Goal: Contribute content: Contribute content

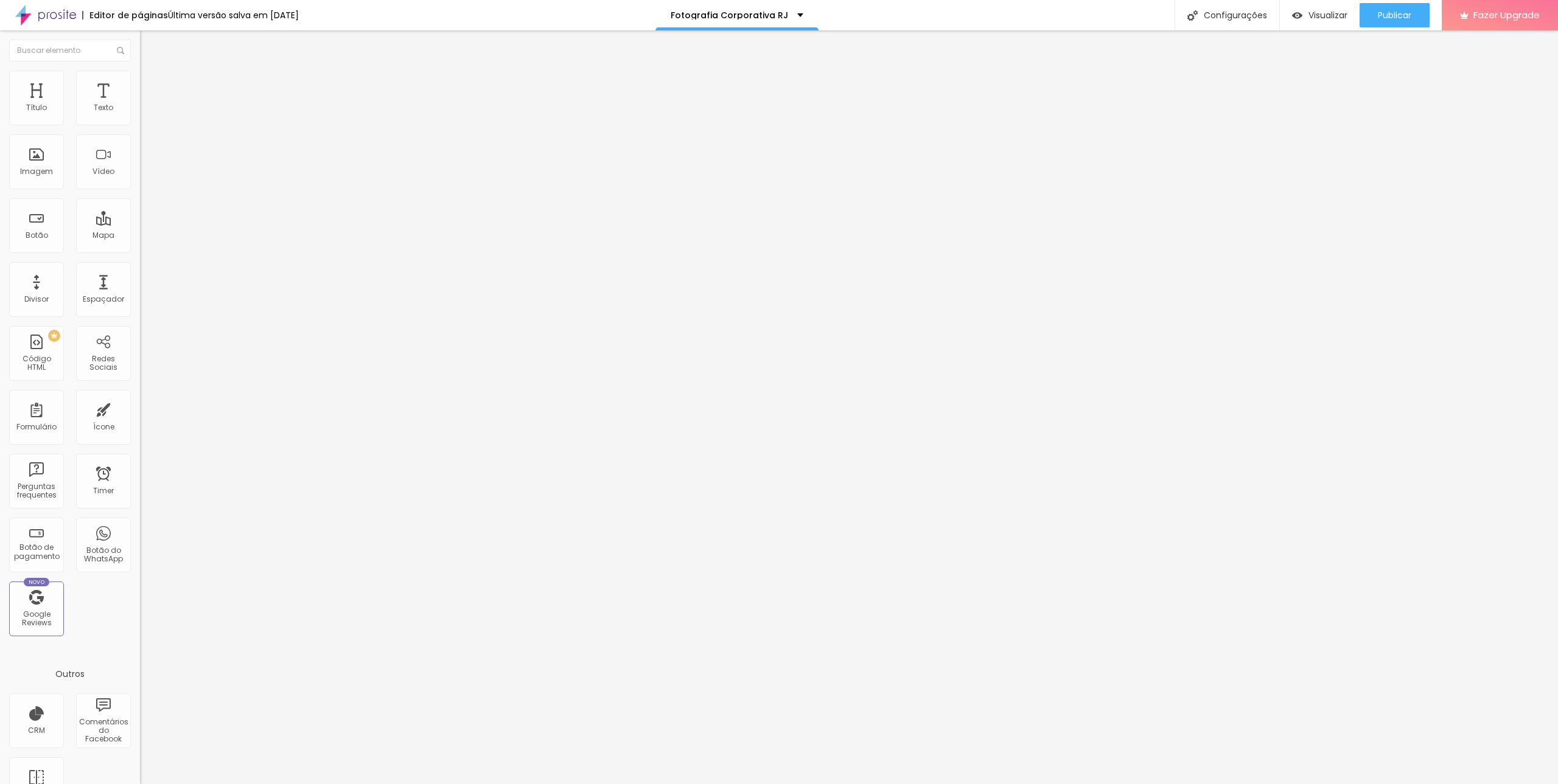
click at [140, 105] on span "Trocar imagem" at bounding box center [173, 99] width 67 height 11
click at [140, 76] on img at bounding box center [145, 75] width 11 height 11
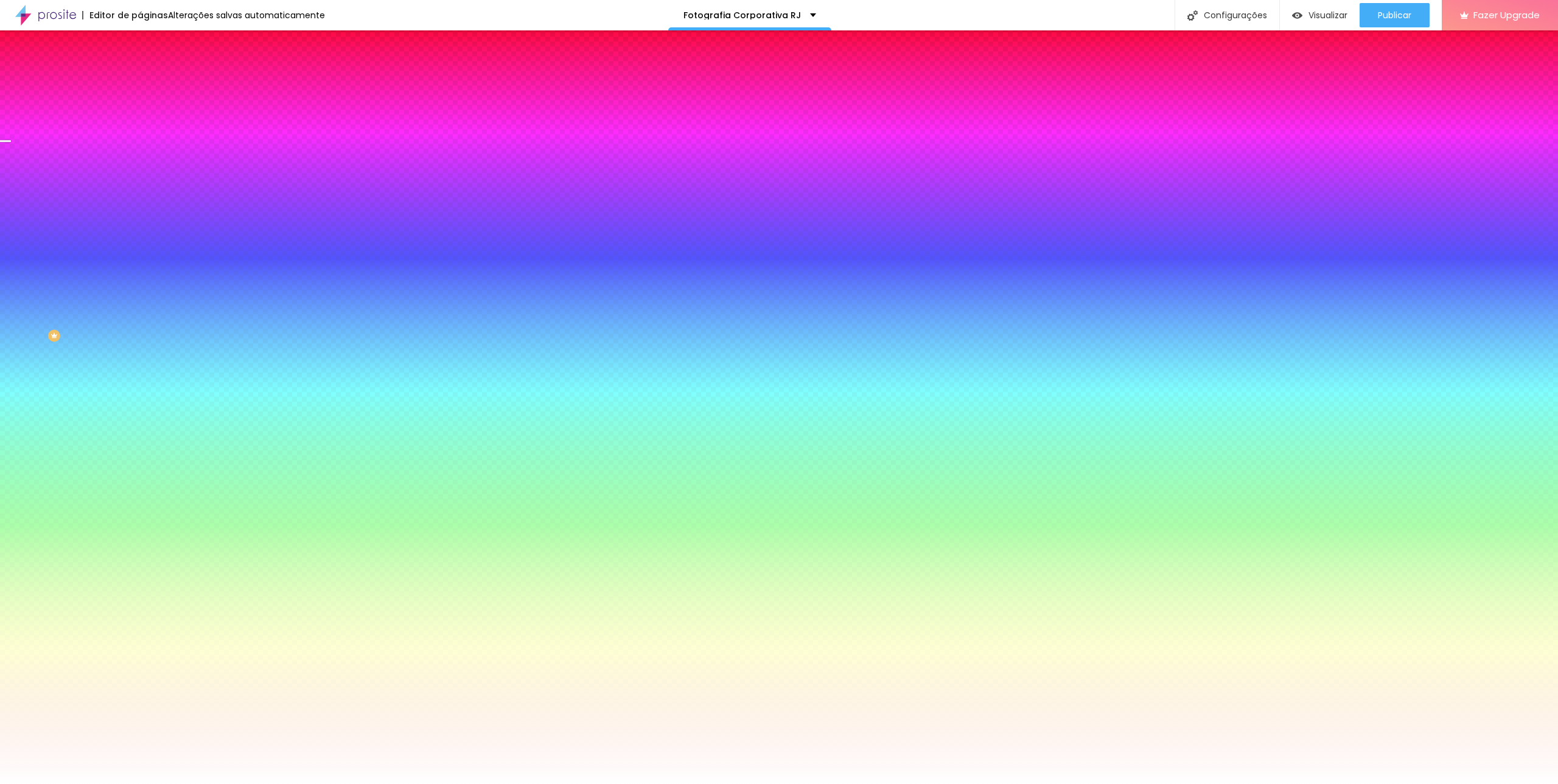
click at [140, 116] on div at bounding box center [210, 116] width 140 height 0
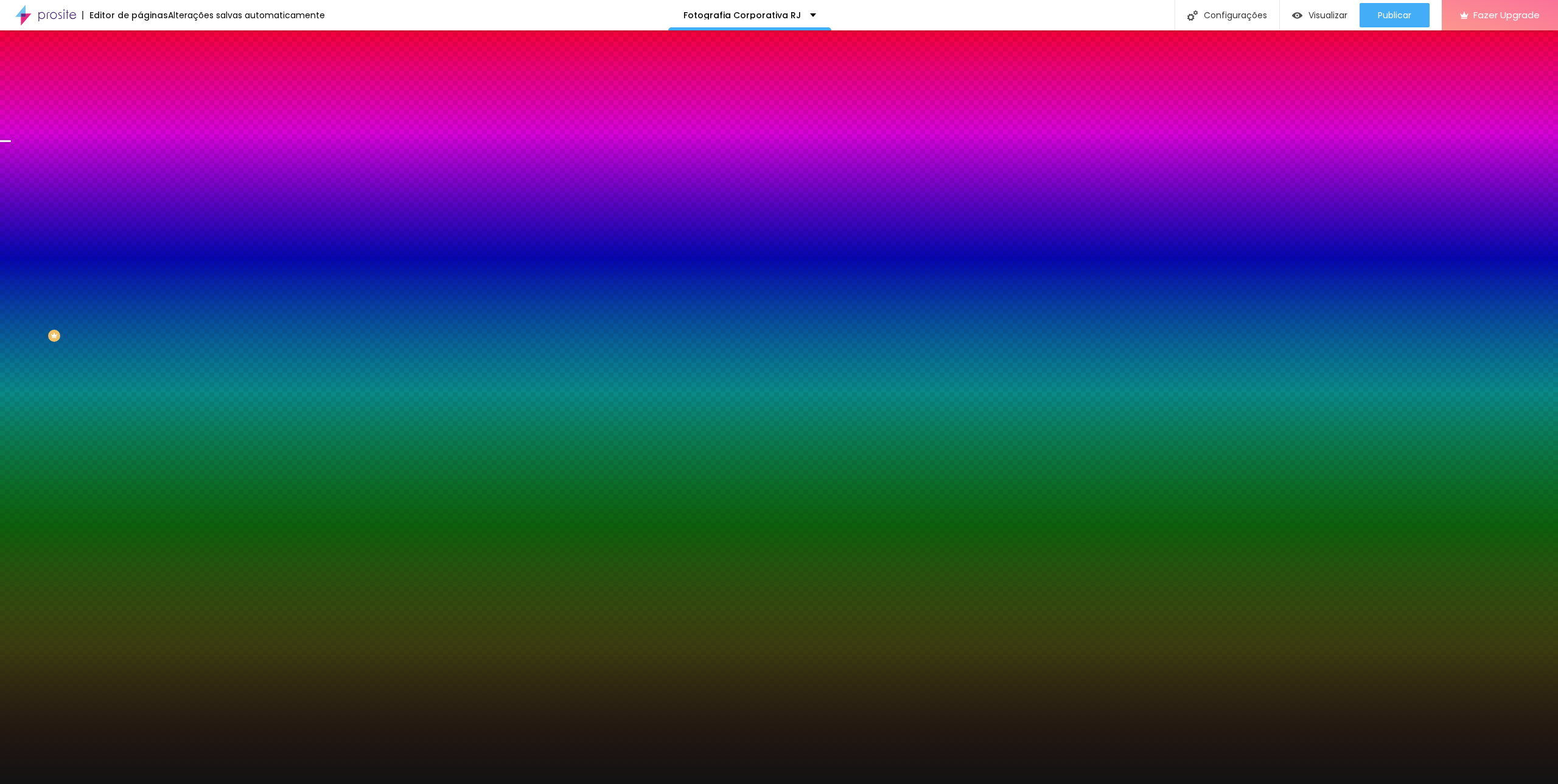
type input "#131313"
drag, startPoint x: 30, startPoint y: 148, endPoint x: 107, endPoint y: 84, distance: 100.1
click at [0, 229] on html "Editor de páginas Alterações salvas automaticamente Fotografia Corporativa RJ C…" at bounding box center [779, 392] width 1558 height 784
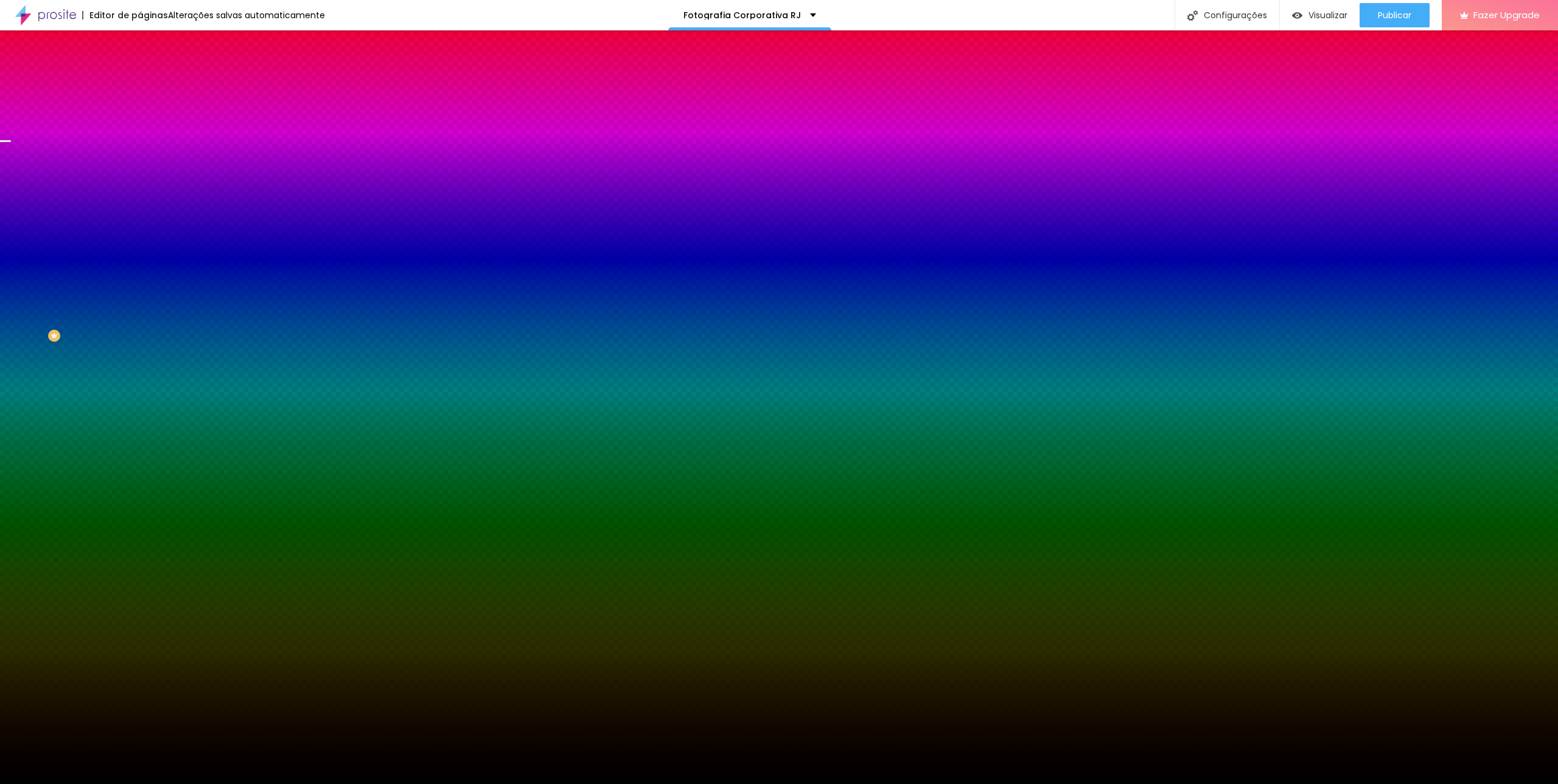
type input "2"
type input "3"
type input "5"
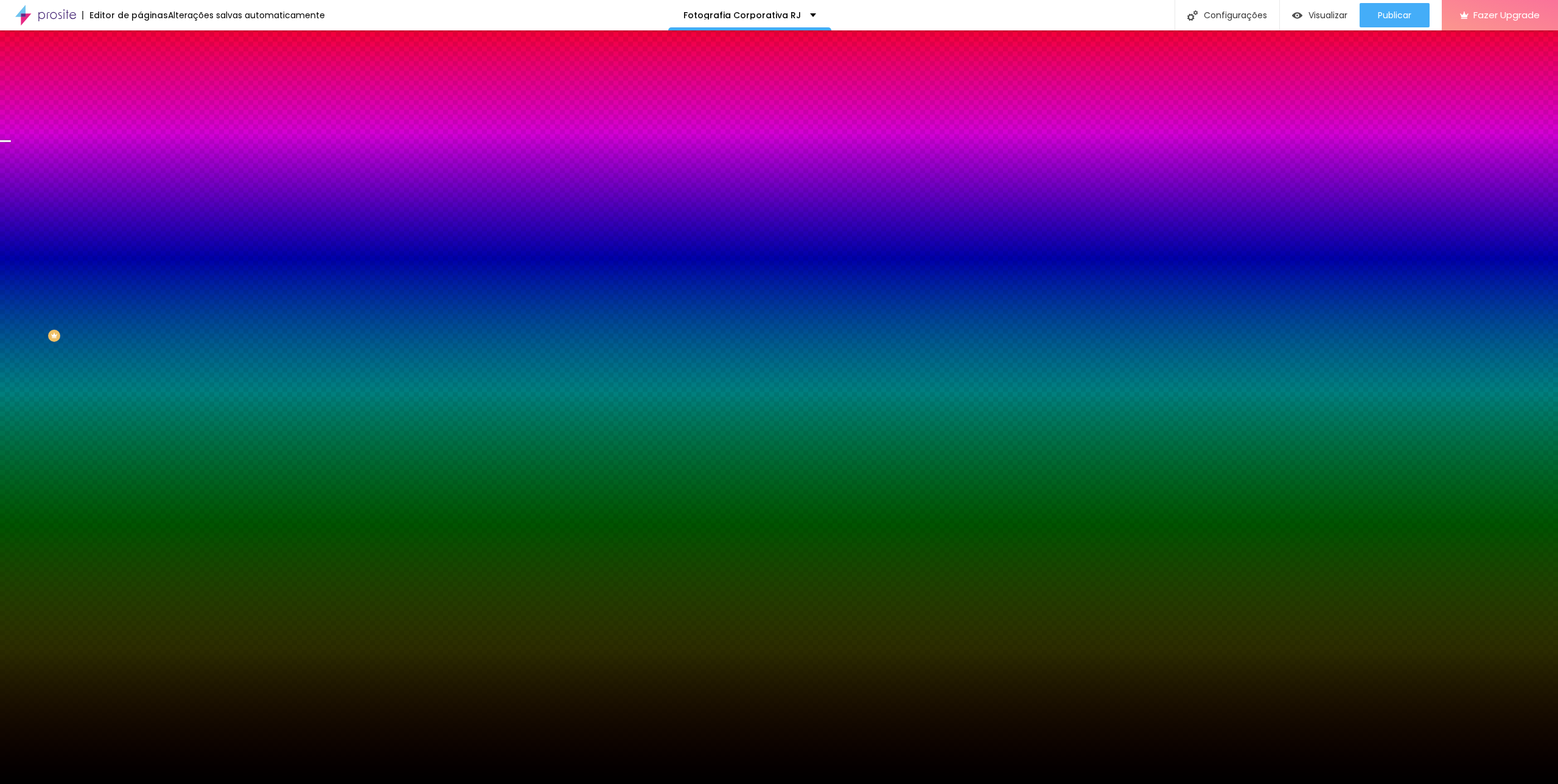
type input "5"
type input "7"
type input "8"
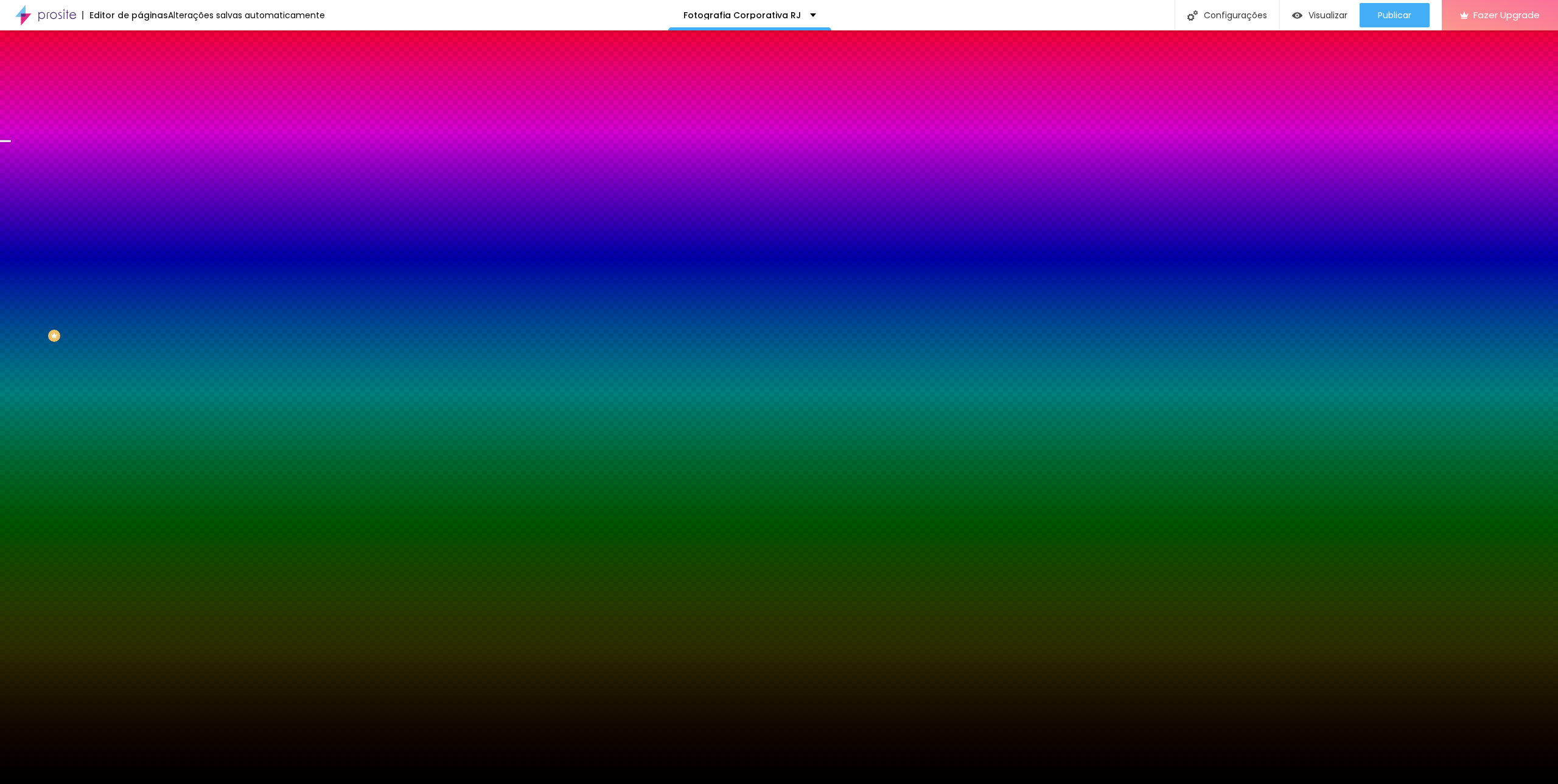
type input "10"
type input "11"
type input "13"
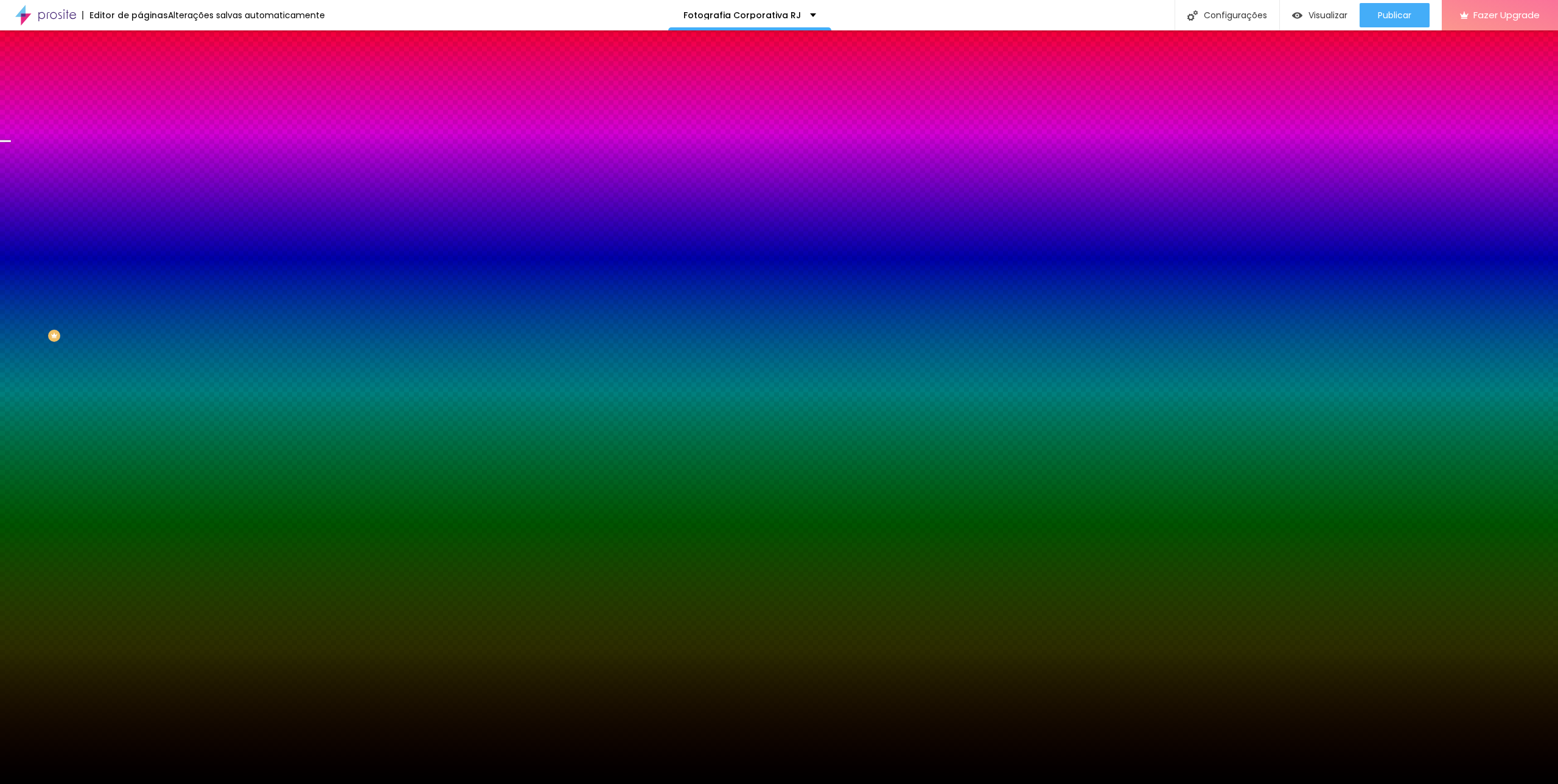
type input "13"
type input "15"
type input "16"
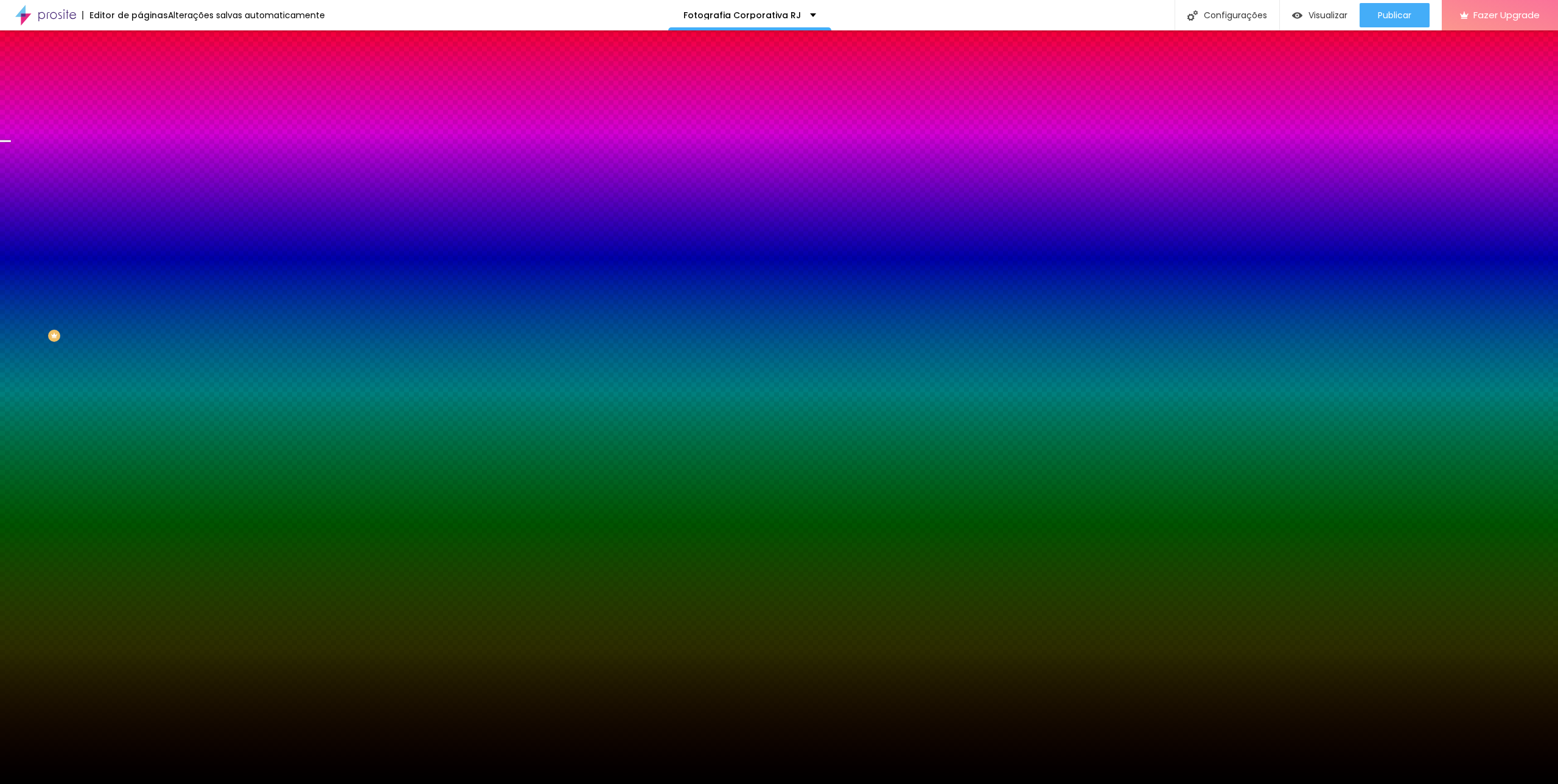
type input "18"
type input "21"
type input "23"
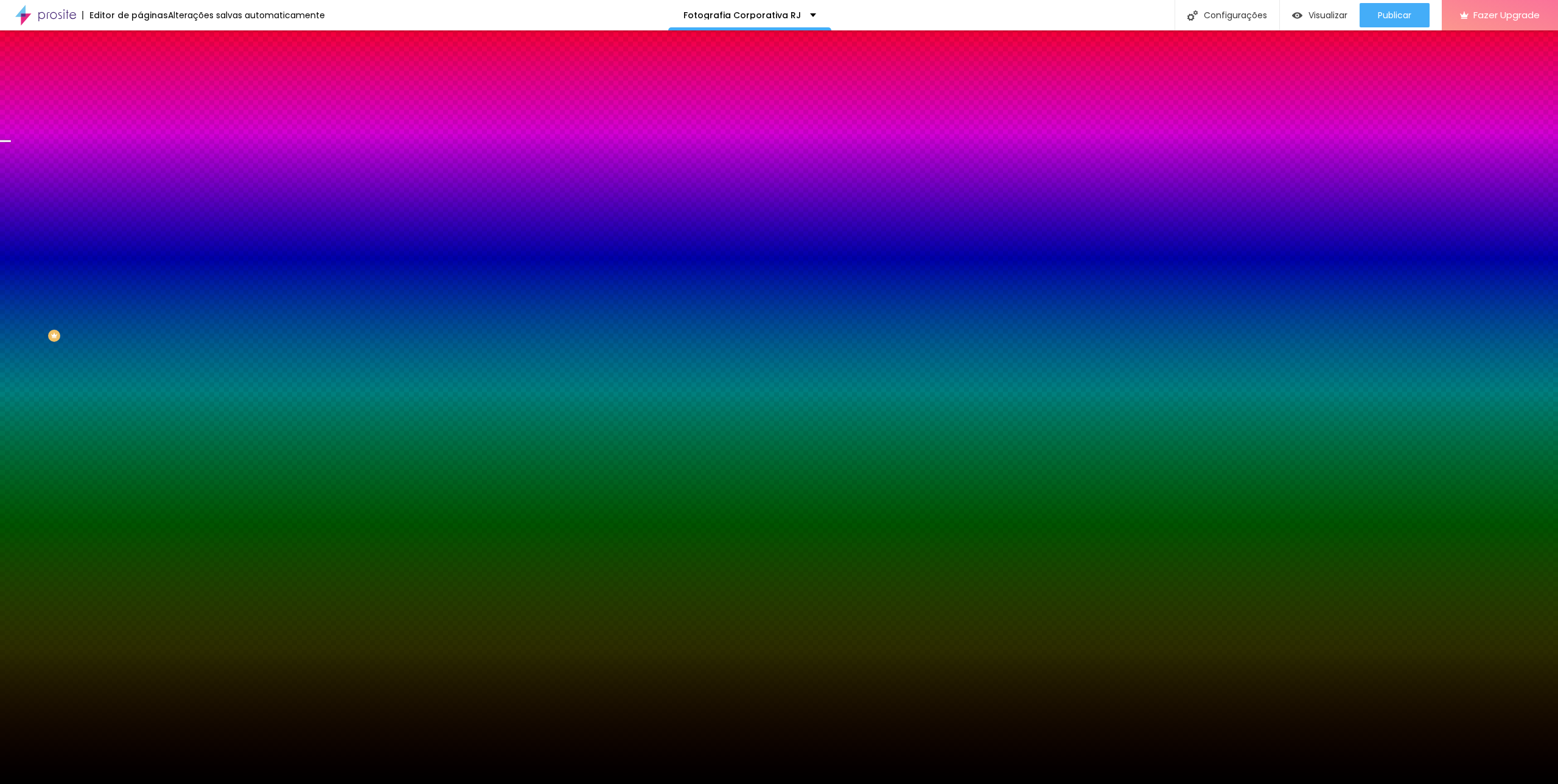
type input "23"
type input "28"
type input "30"
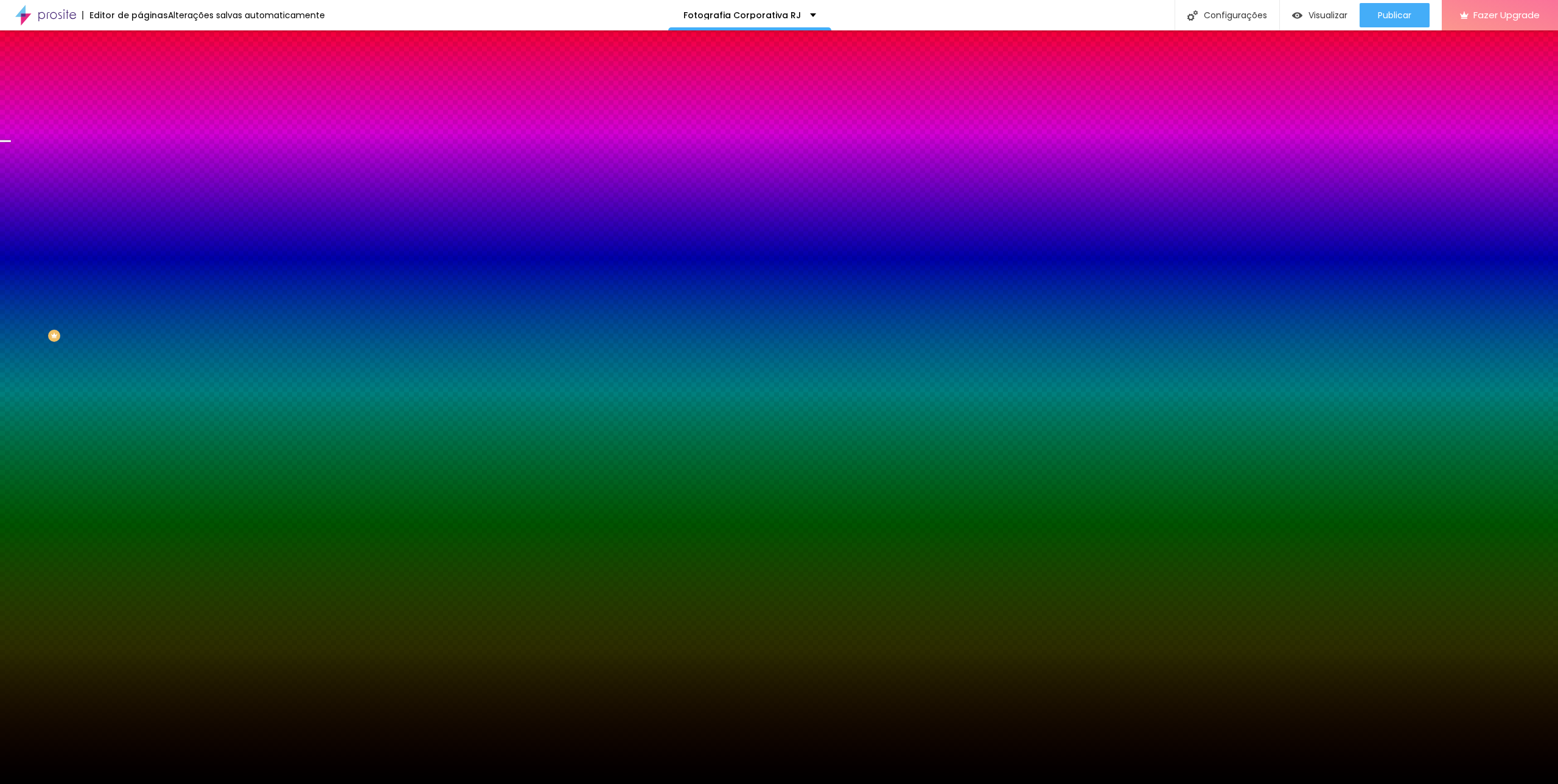
type input "31"
type input "33"
type input "35"
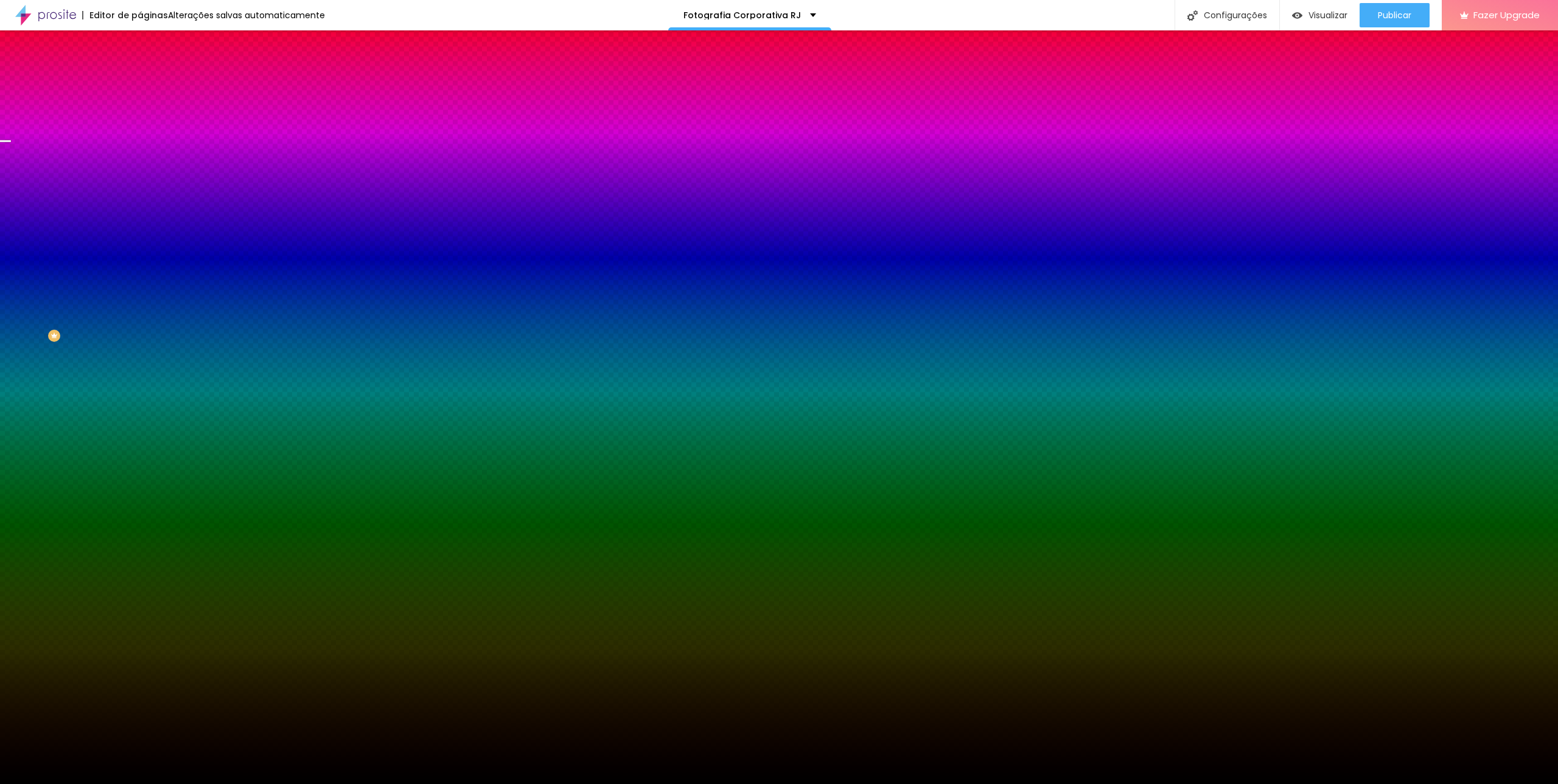
type input "35"
type input "36"
type input "38"
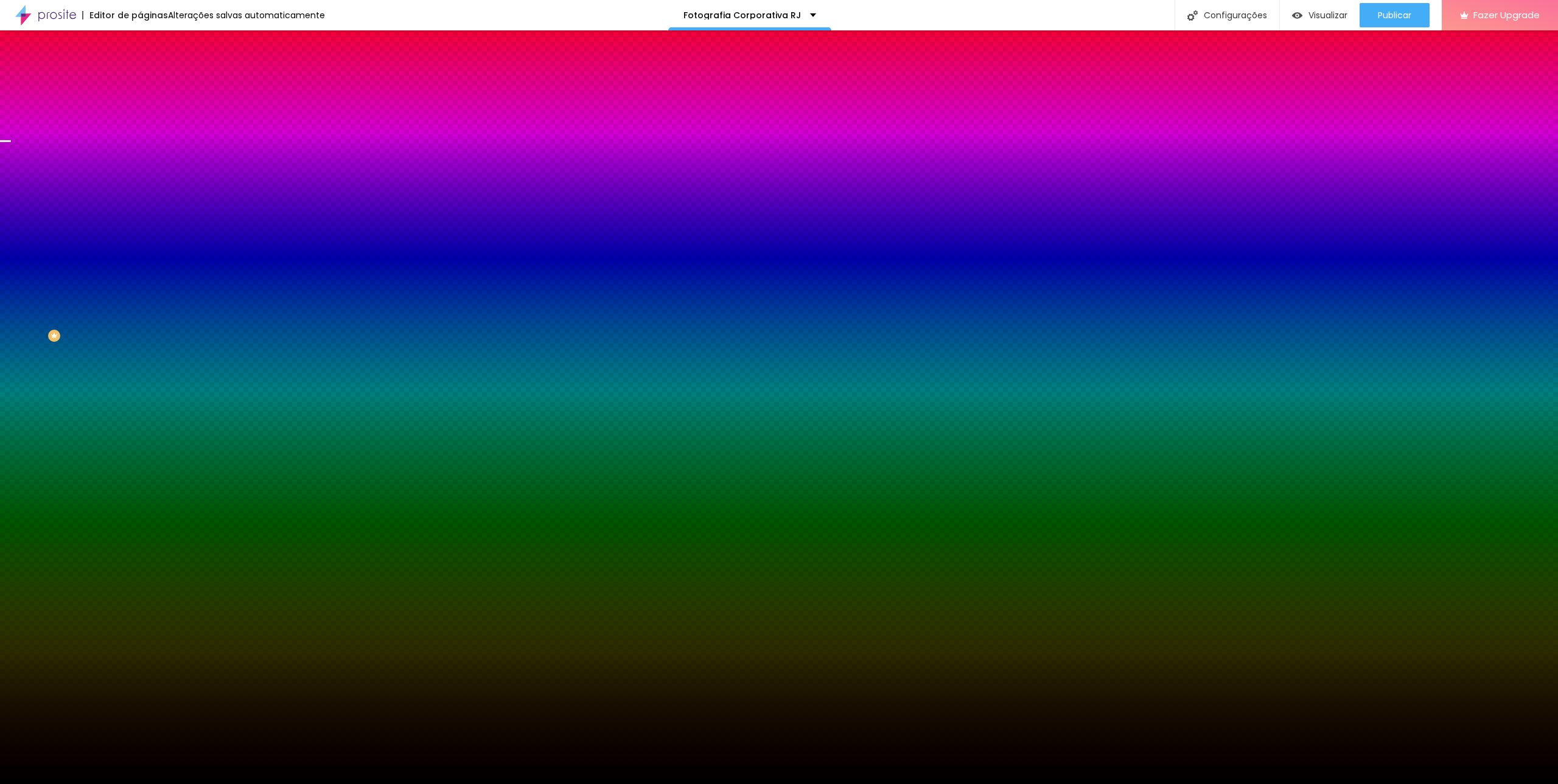
type input "39"
type input "43"
type input "44"
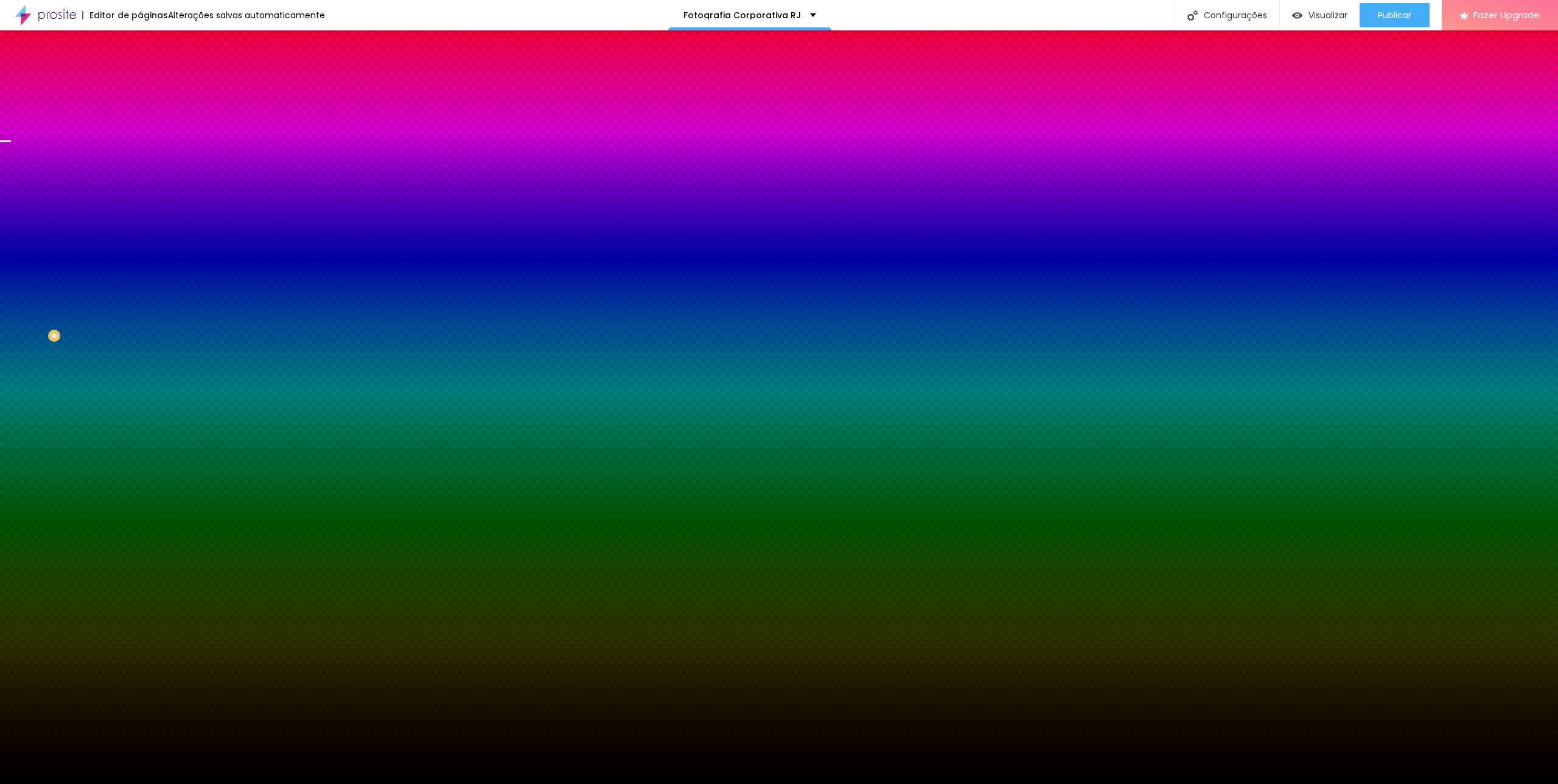
type input "44"
type input "48"
type input "49"
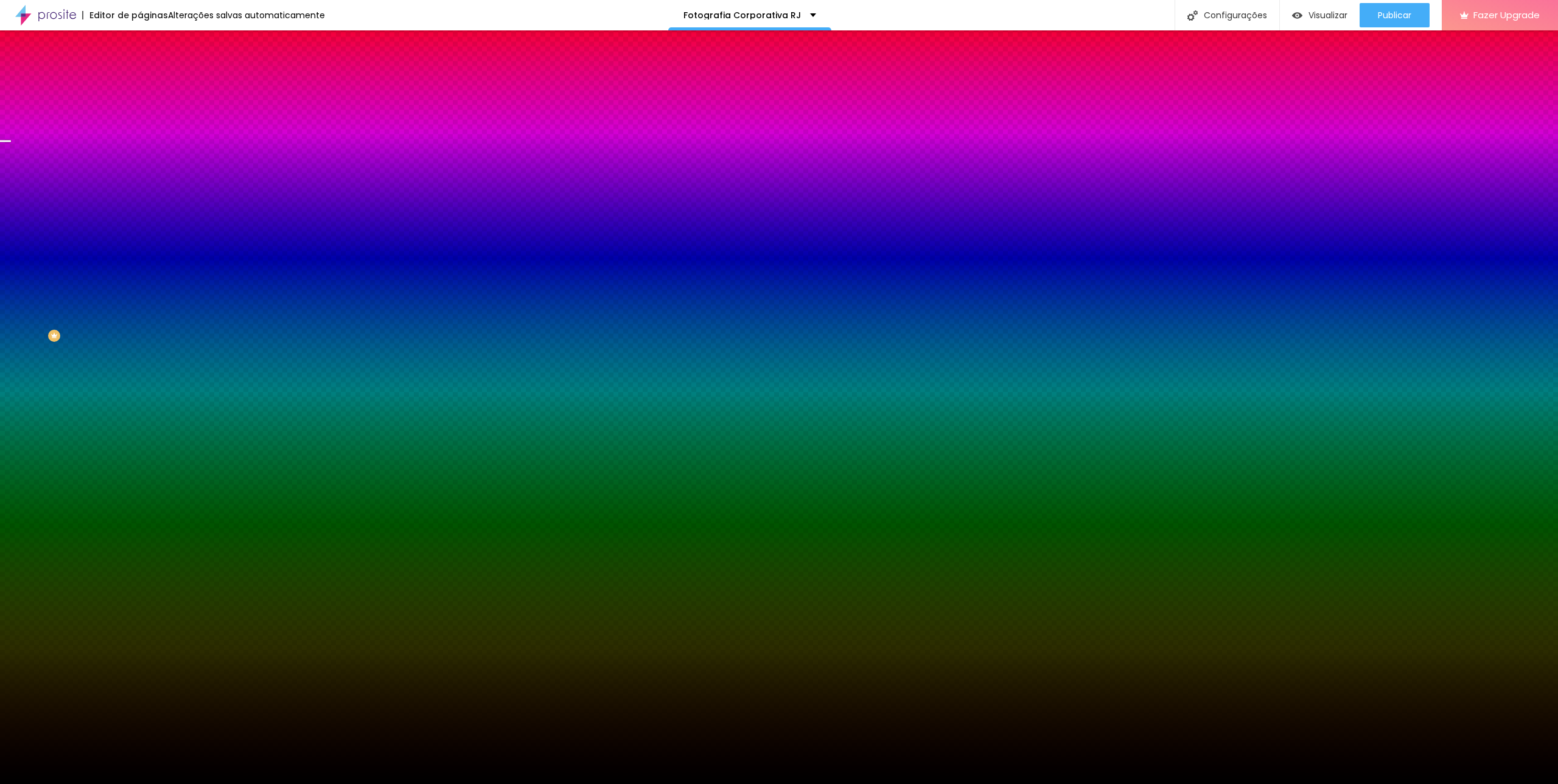
type input "51"
type input "53"
type input "54"
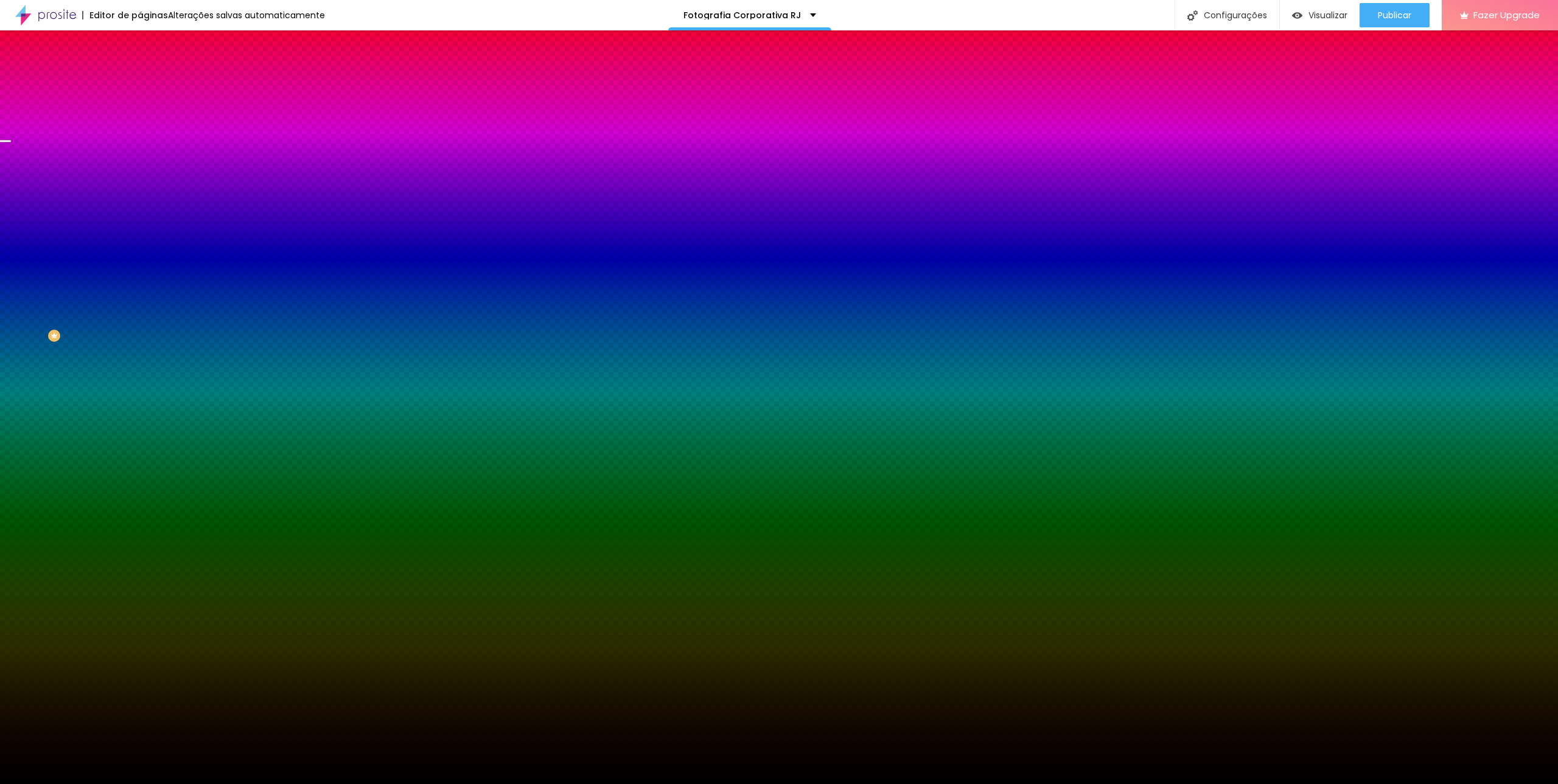
type input "54"
type input "56"
type input "58"
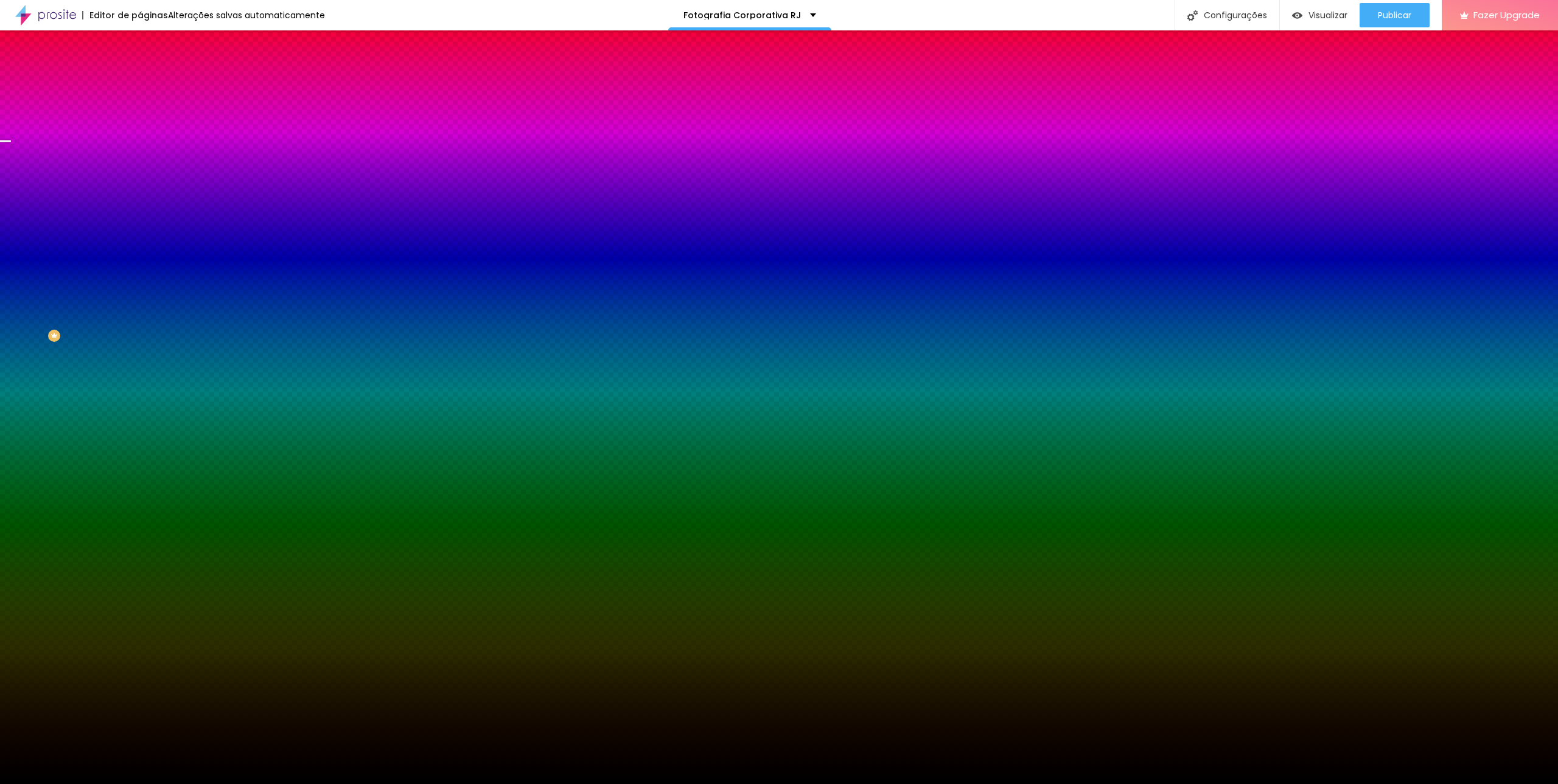
type input "63"
type input "66"
type input "74"
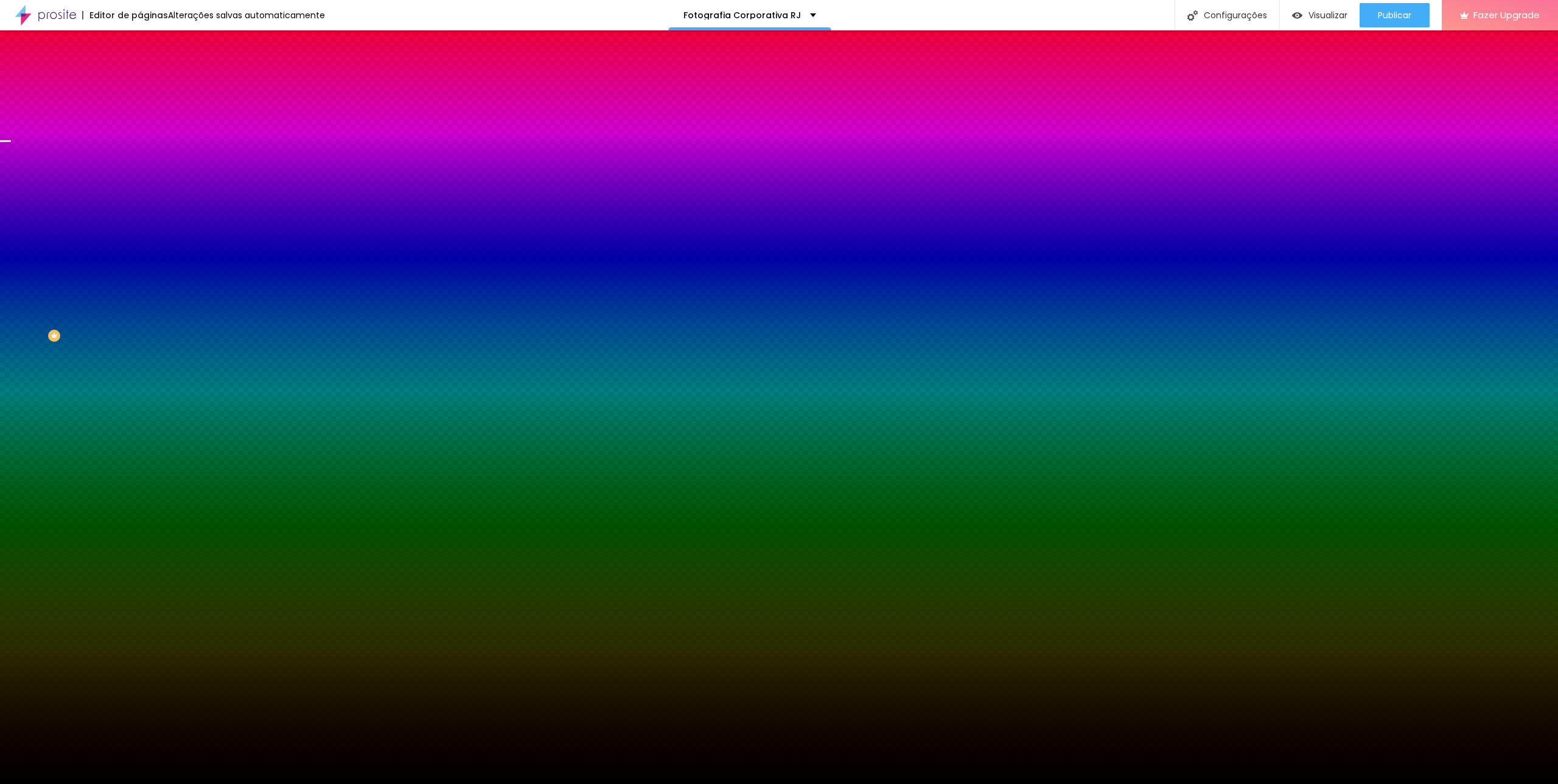
type input "74"
type input "81"
type input "91"
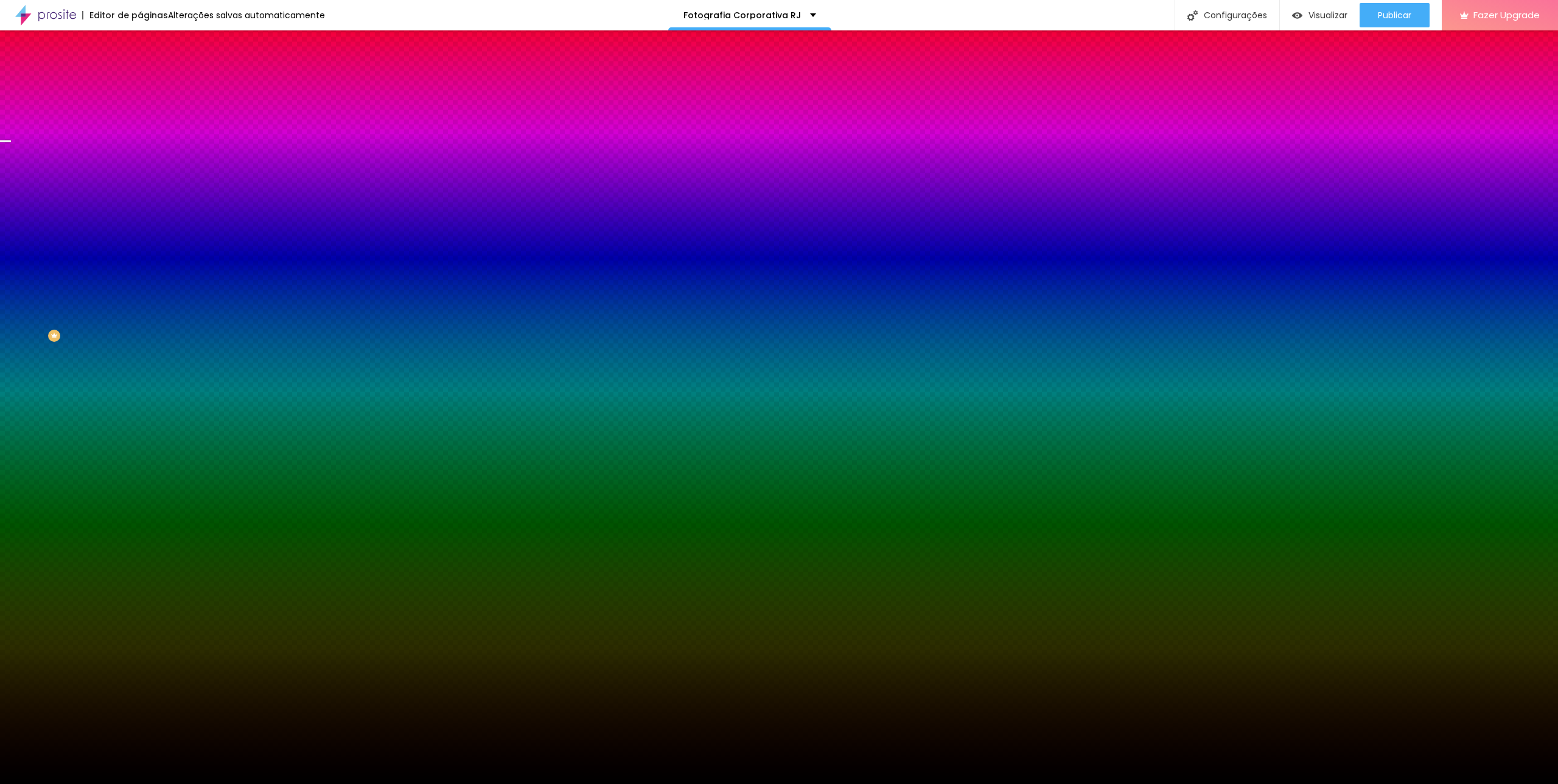
type input "92"
type input "97"
type input "105"
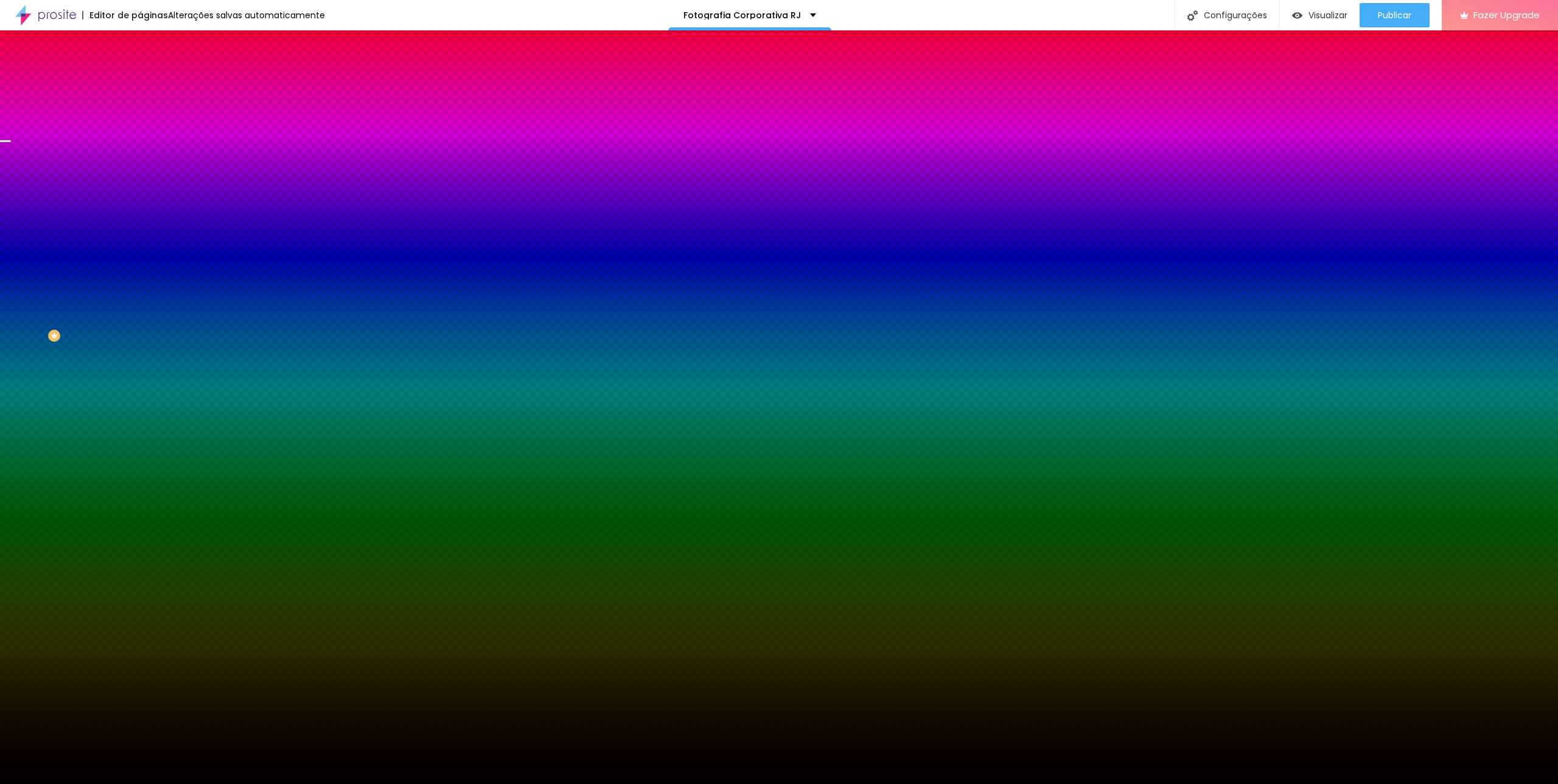
type input "105"
type input "107"
type input "118"
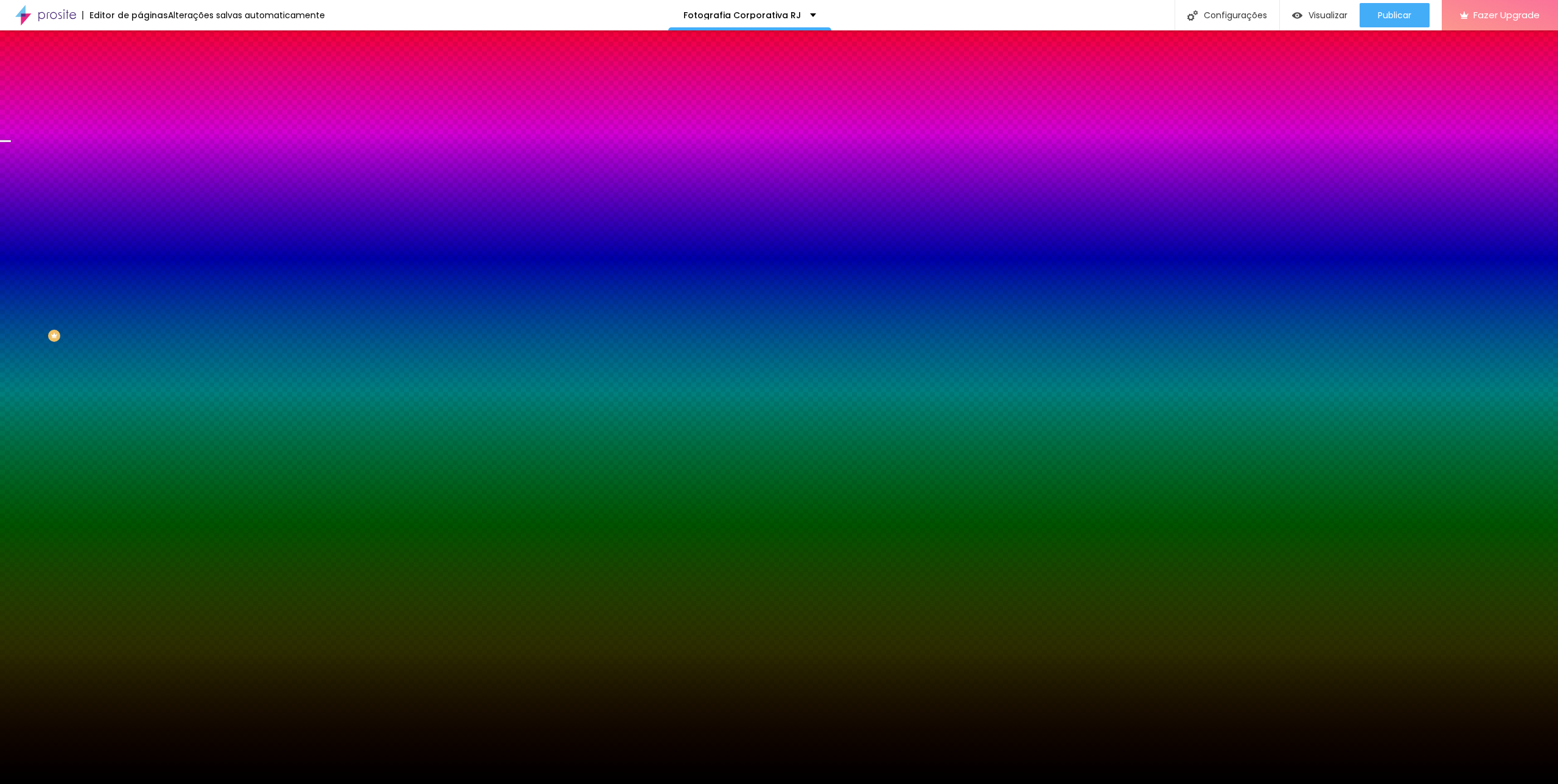
type input "130"
type input "135"
type input "138"
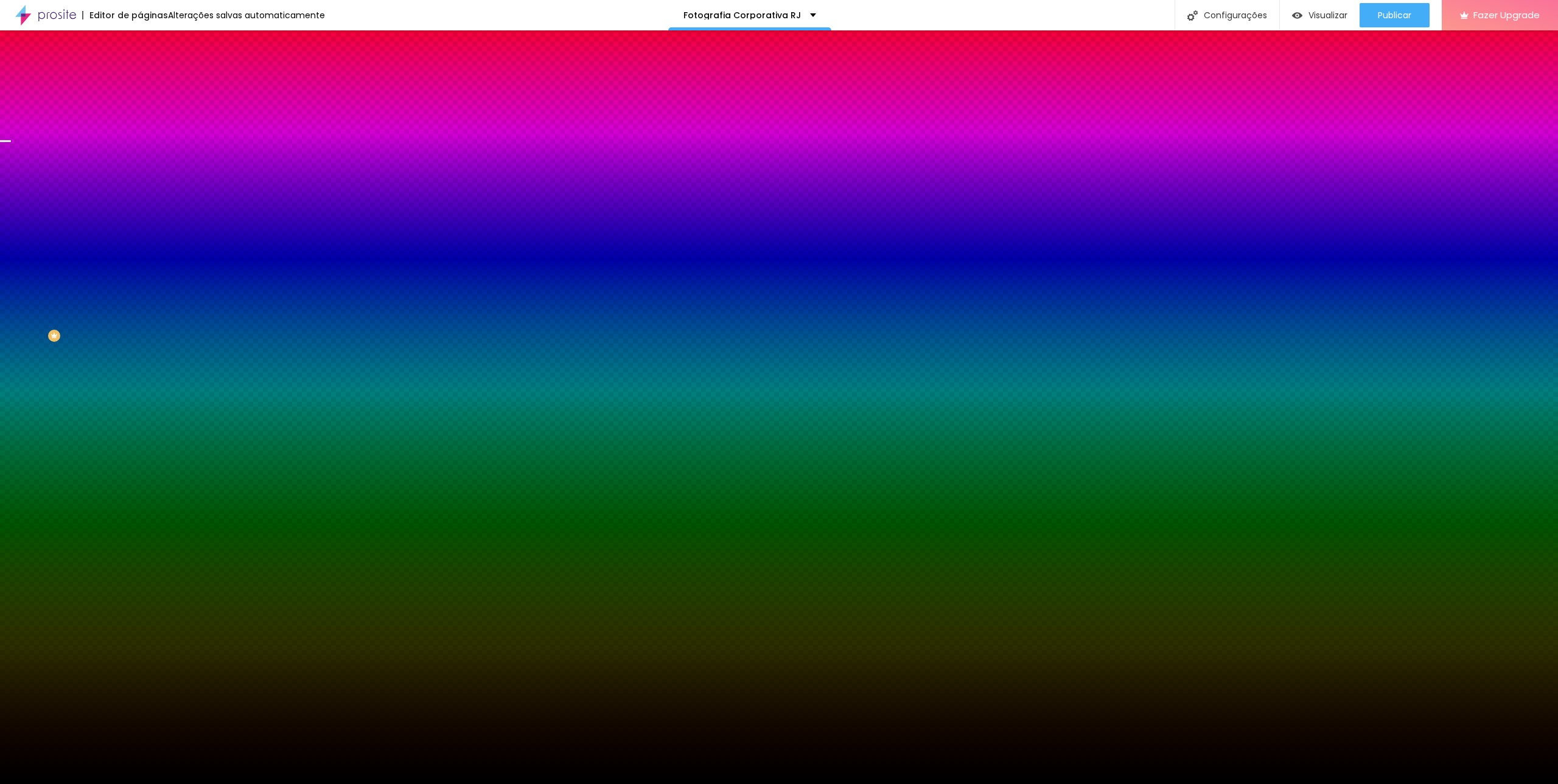
type input "138"
type input "145"
type input "148"
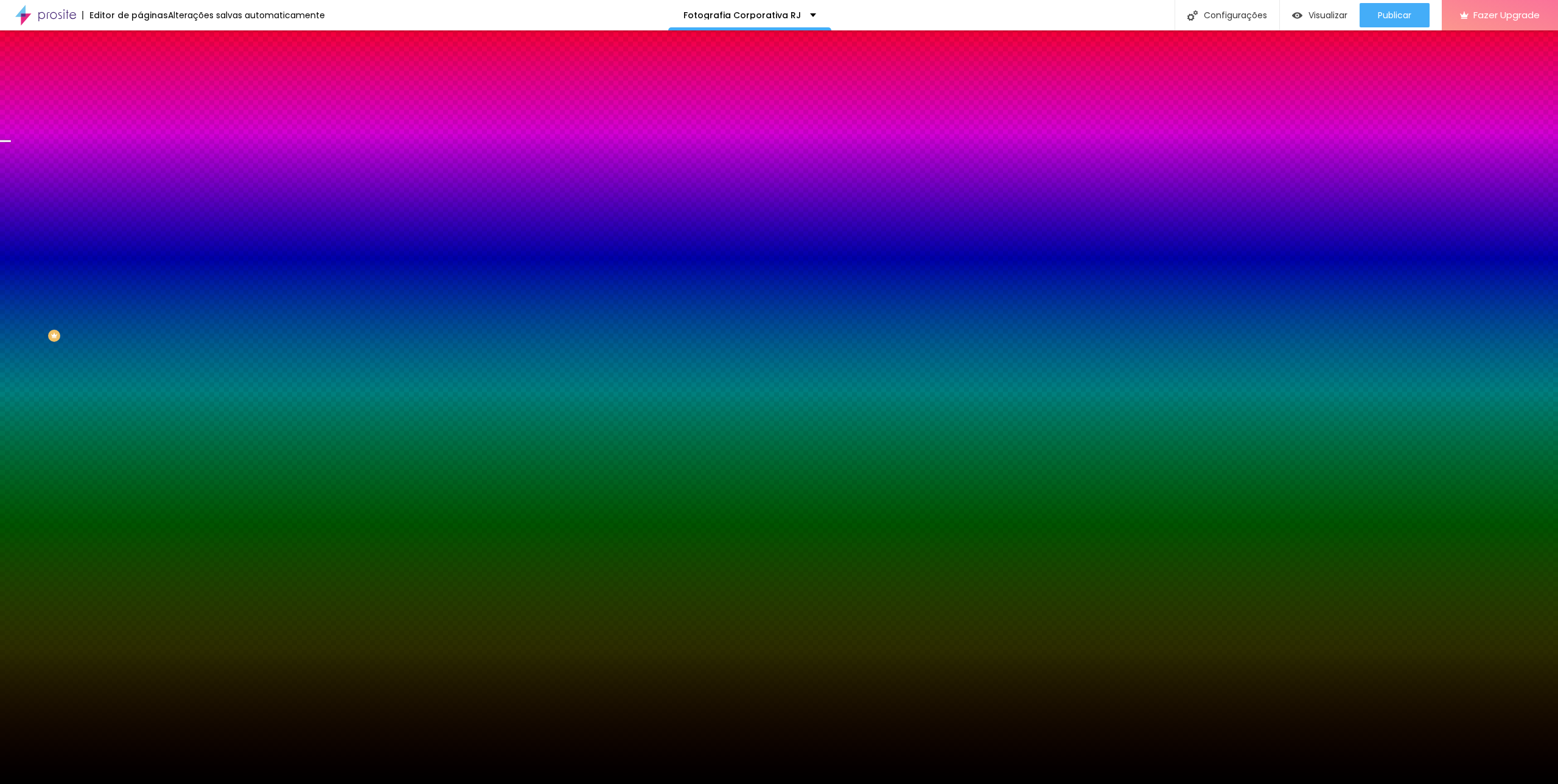
type input "149"
type input "150"
type input "200"
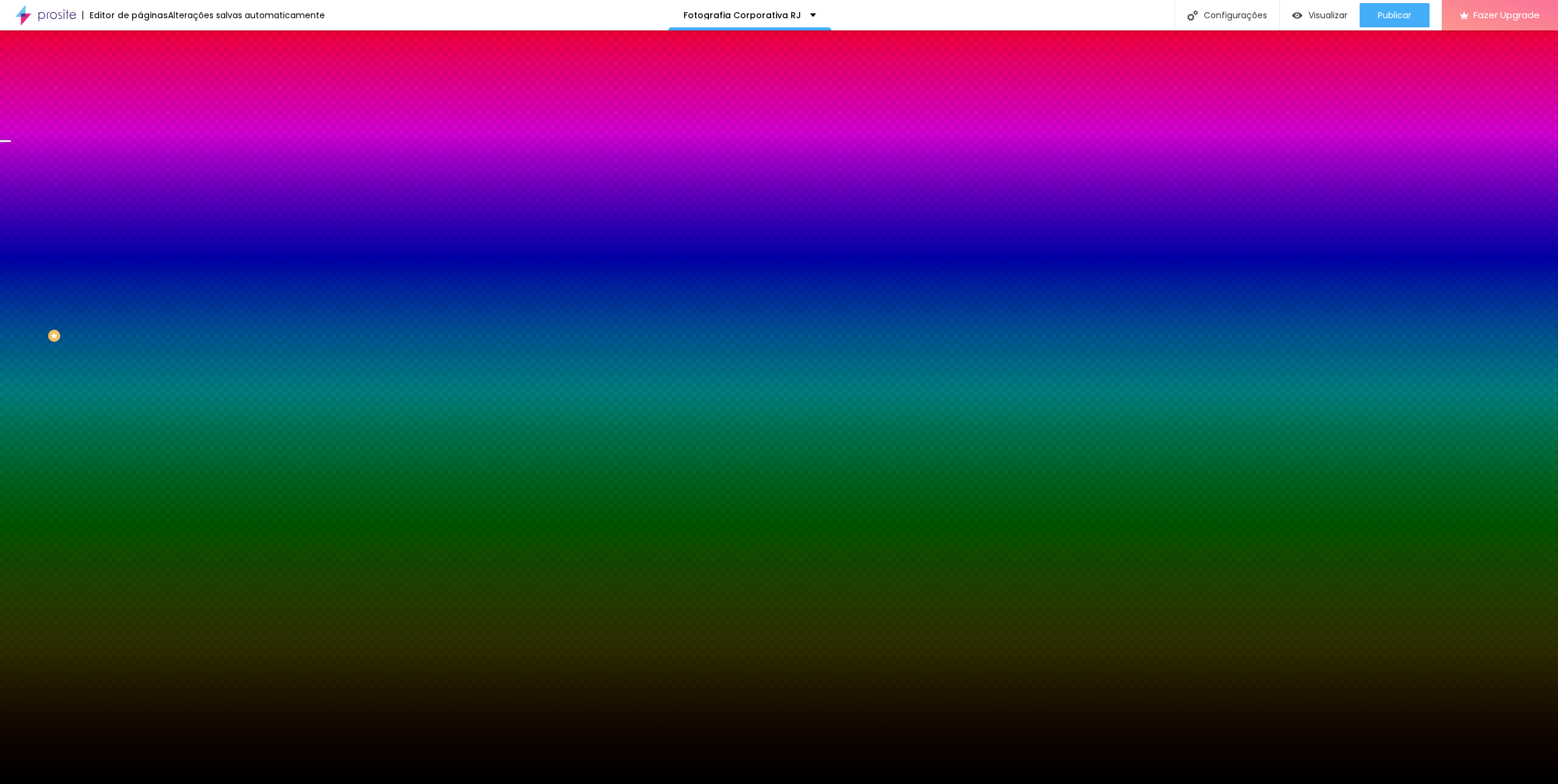
type input "200"
type input "197"
type input "184"
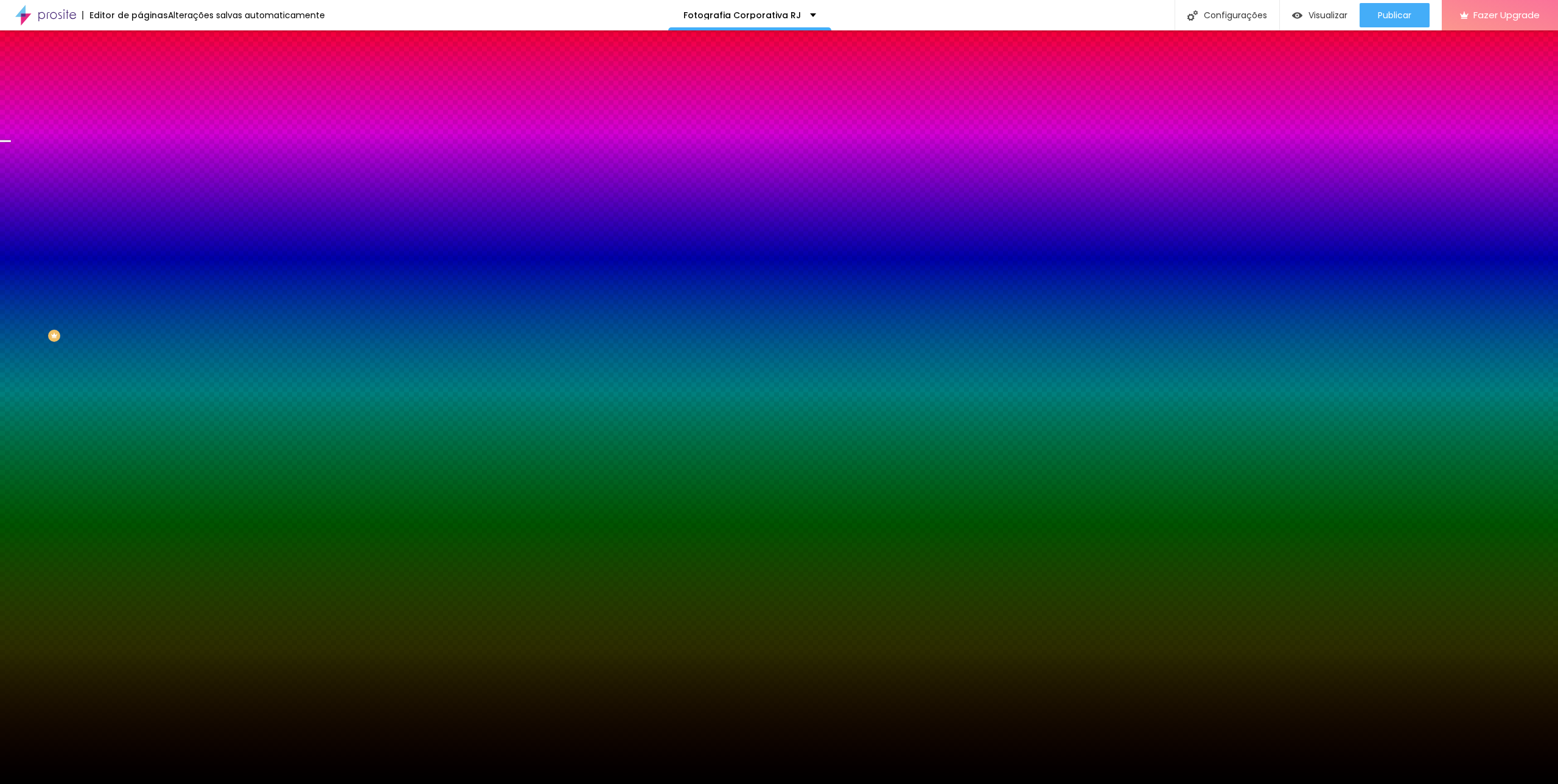
type input "158"
type input "150"
type input "142"
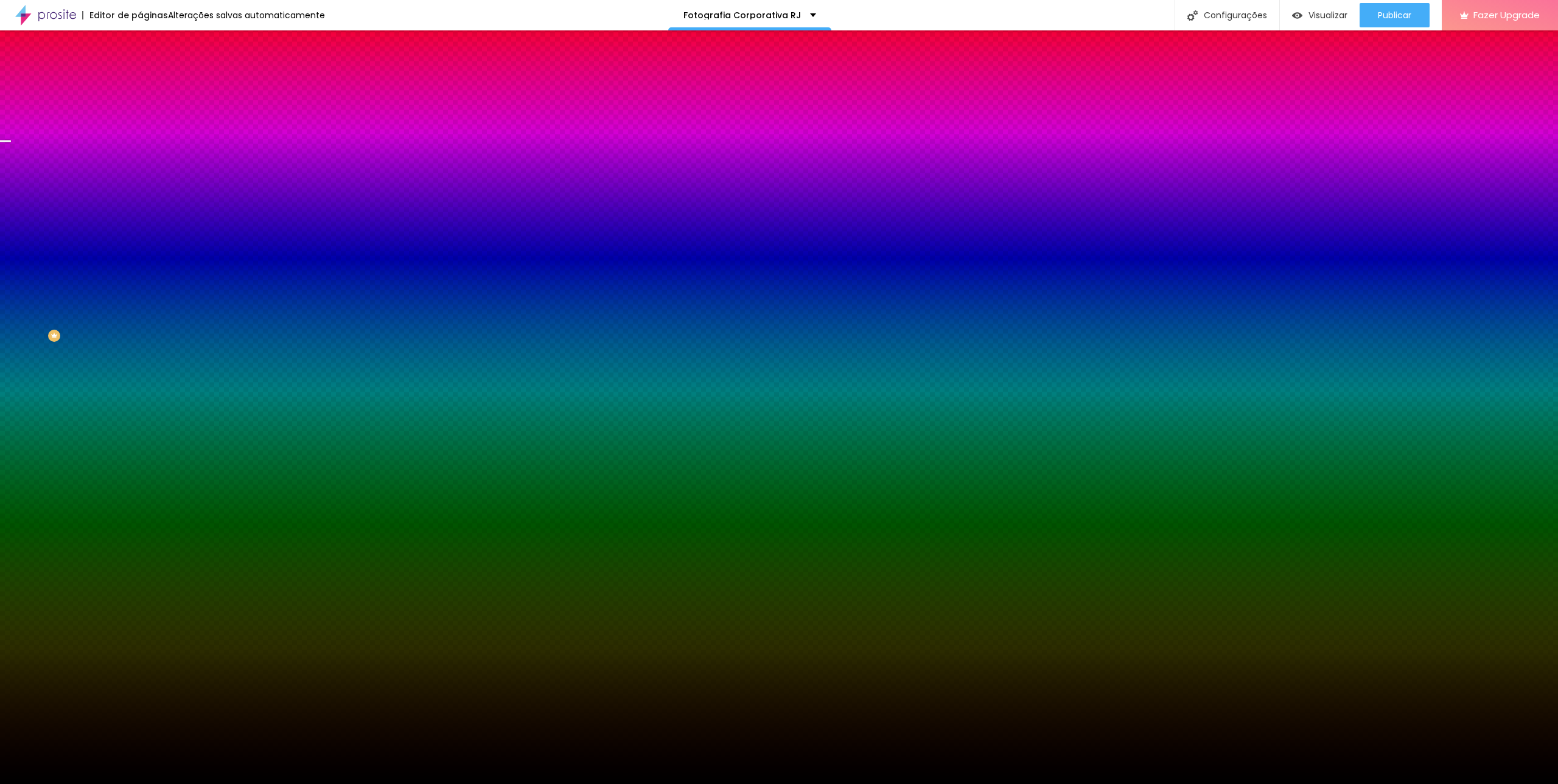
type input "142"
type input "81"
drag, startPoint x: 26, startPoint y: 149, endPoint x: 43, endPoint y: 119, distance: 34.5
type input "81"
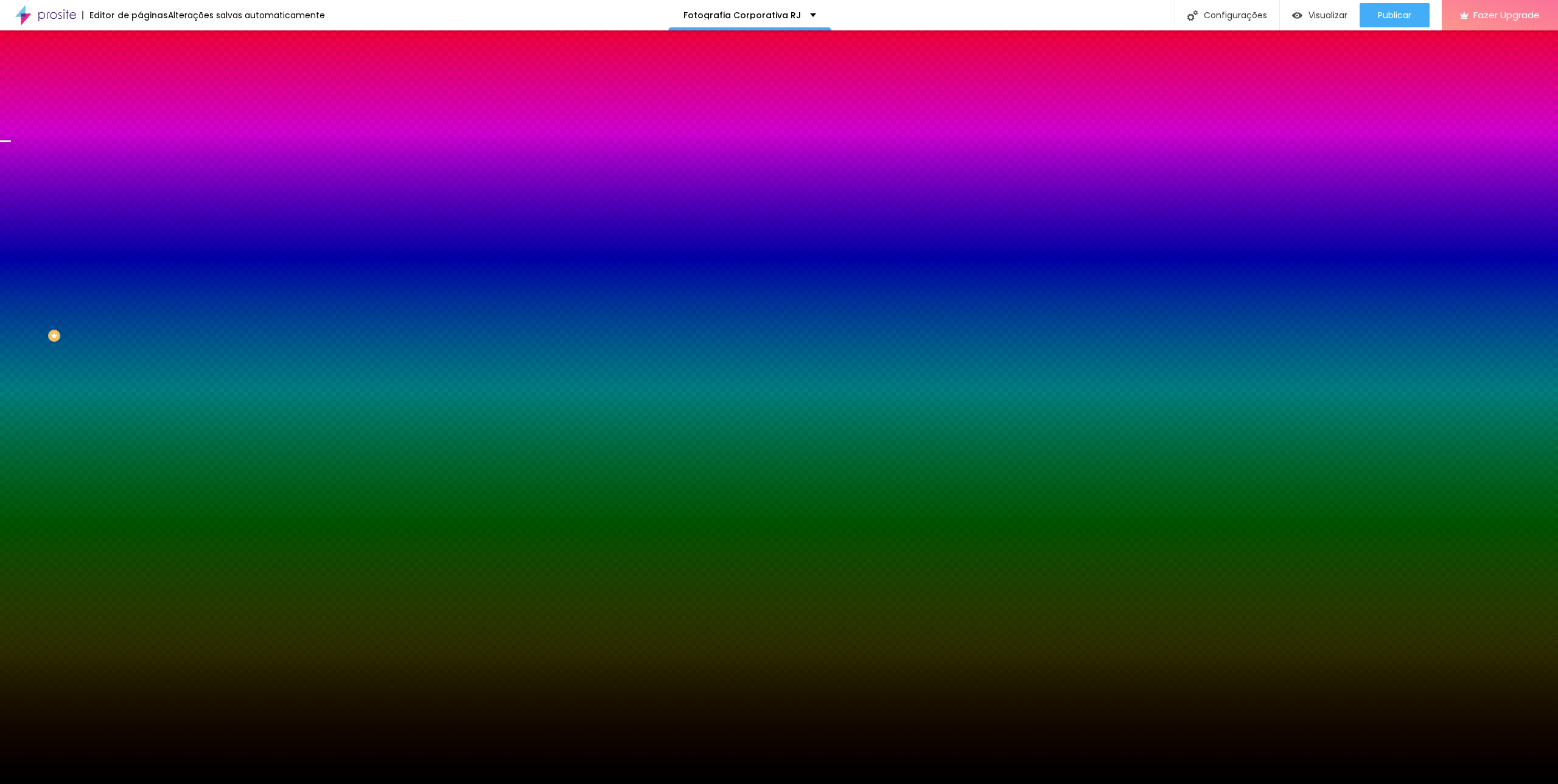
click at [140, 157] on div "81 Borda arredondada" at bounding box center [210, 214] width 140 height 172
click at [140, 102] on div "Cor de fundo" at bounding box center [210, 98] width 140 height 7
click at [140, 116] on div at bounding box center [210, 116] width 140 height 0
type input "#000000"
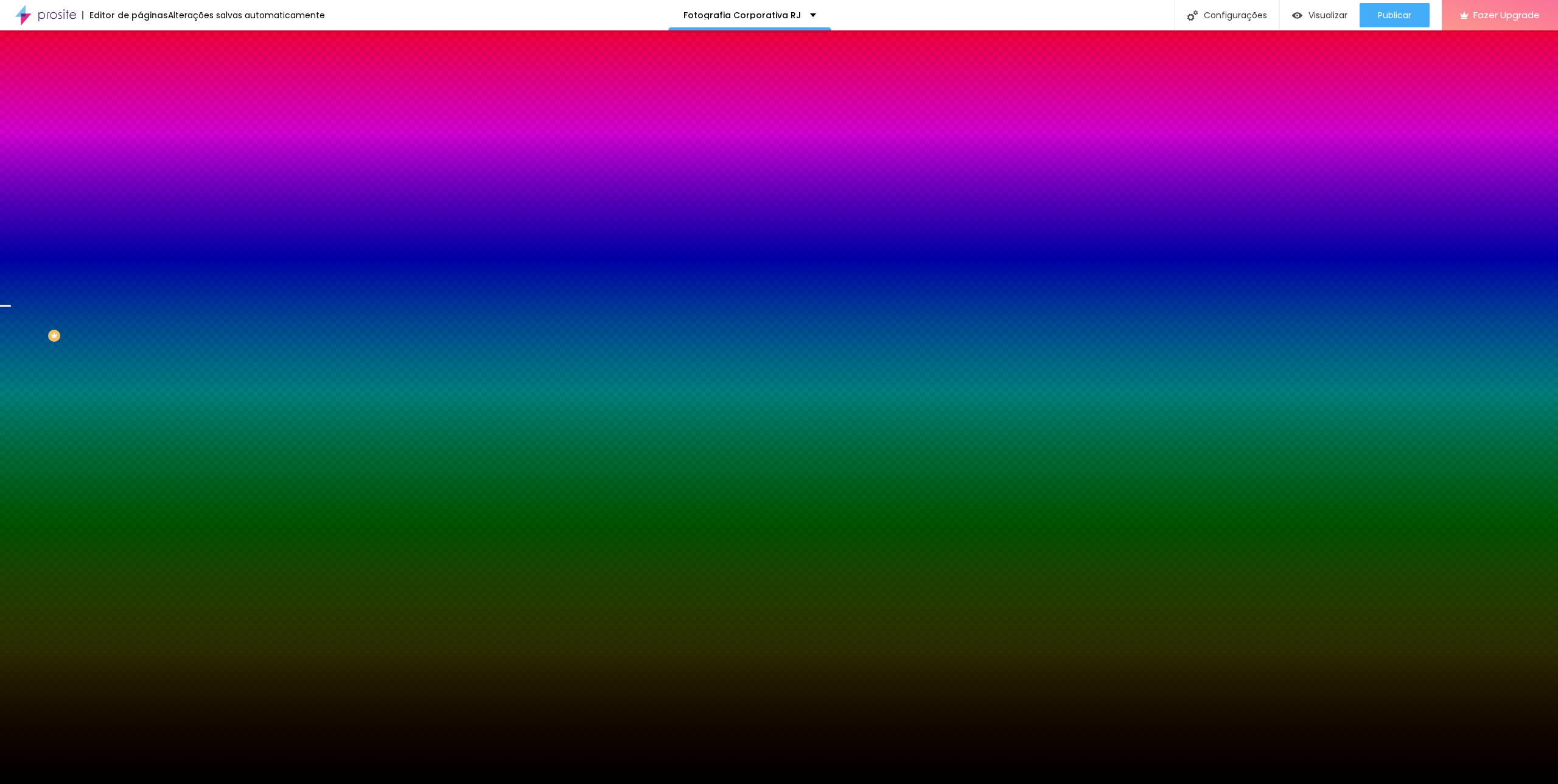
drag, startPoint x: 123, startPoint y: 154, endPoint x: 123, endPoint y: 173, distance: 19.0
click at [11, 304] on div at bounding box center [5, 305] width 12 height 2
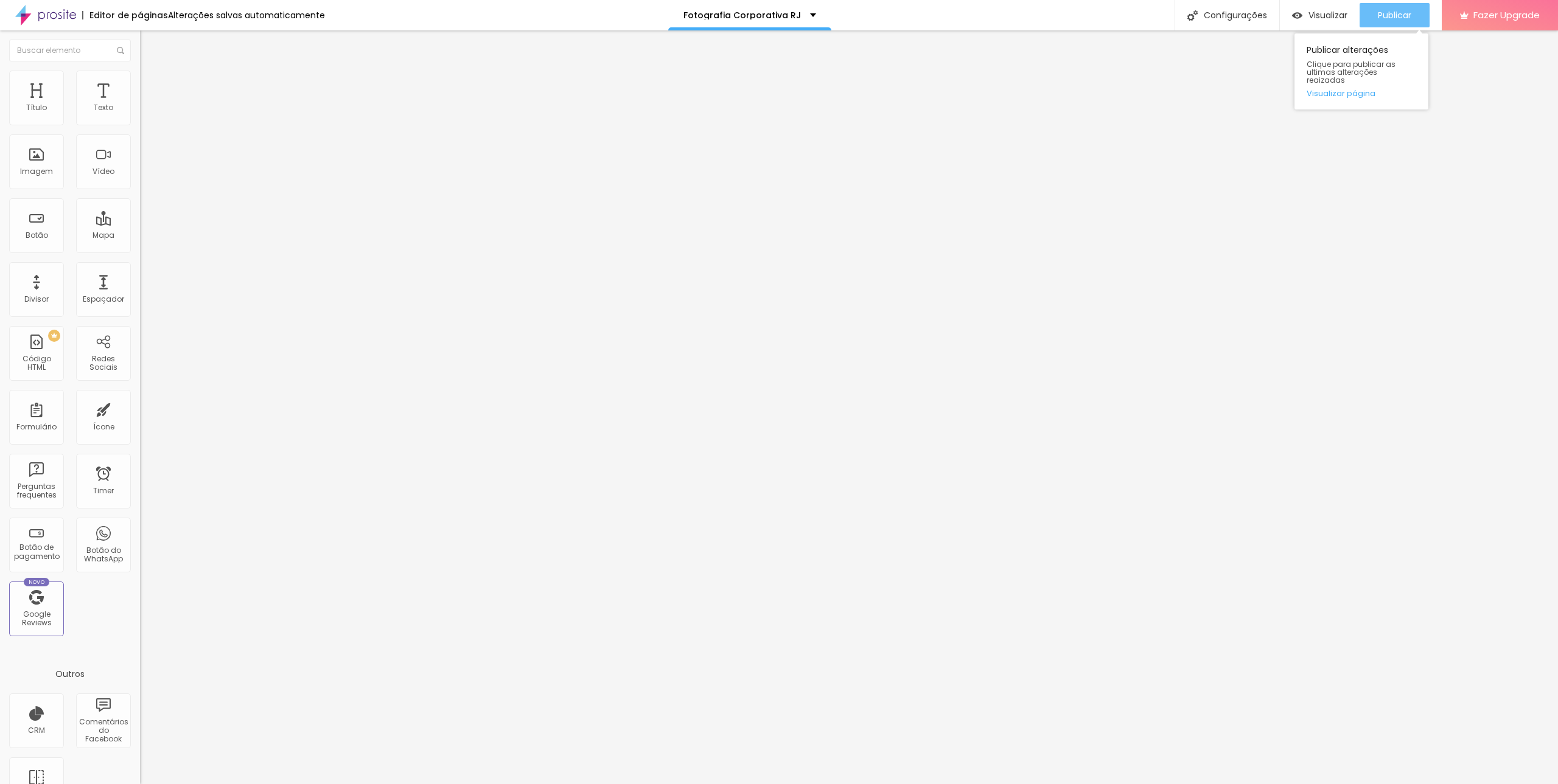
click at [1402, 11] on span "Publicar" at bounding box center [1394, 16] width 33 height 10
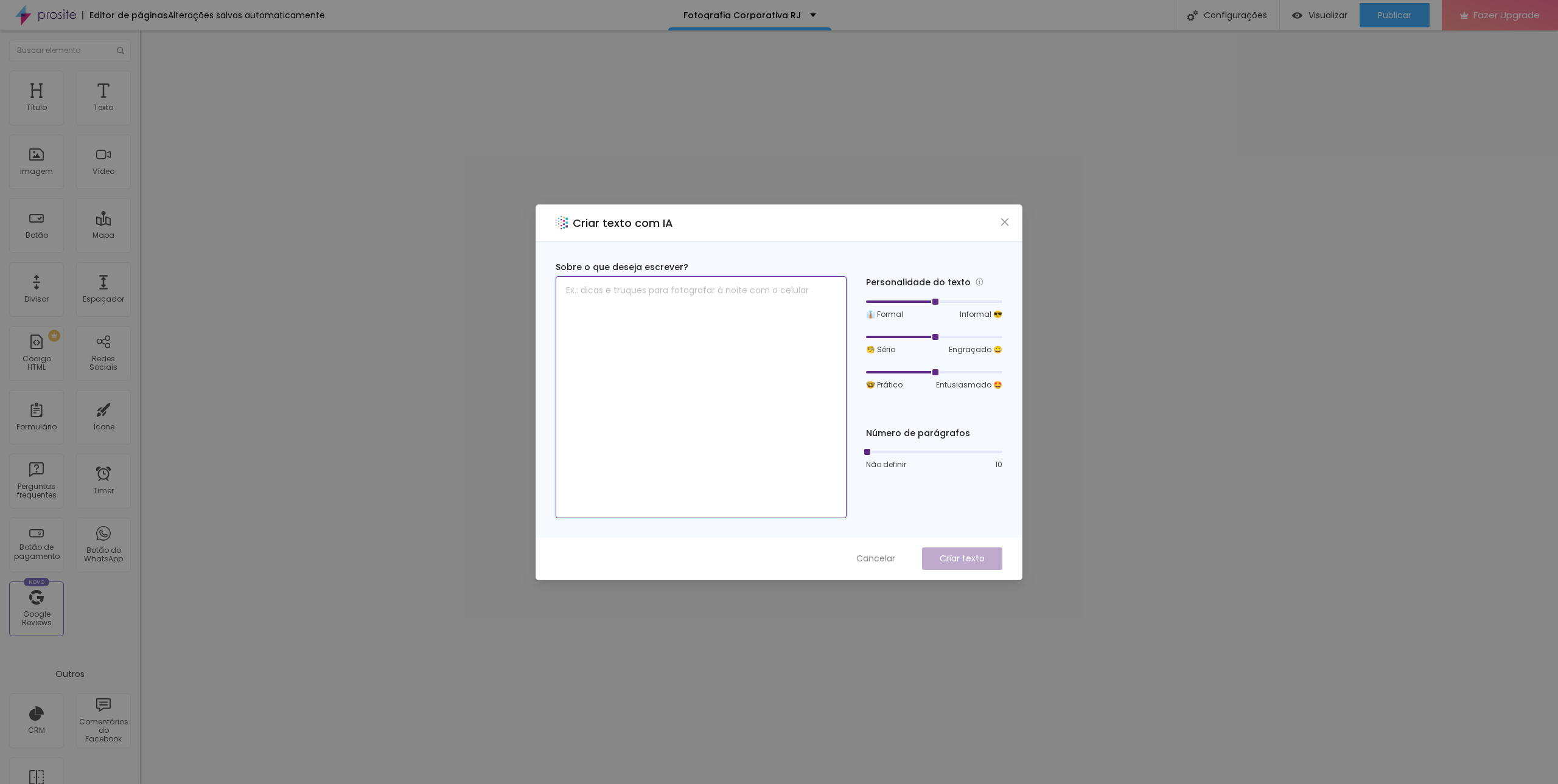
click at [720, 304] on textarea at bounding box center [701, 396] width 291 height 242
paste textarea "16 vídeos 4 vídeos profissionais semanais gravados em nosso estúdio ou em seu l…"
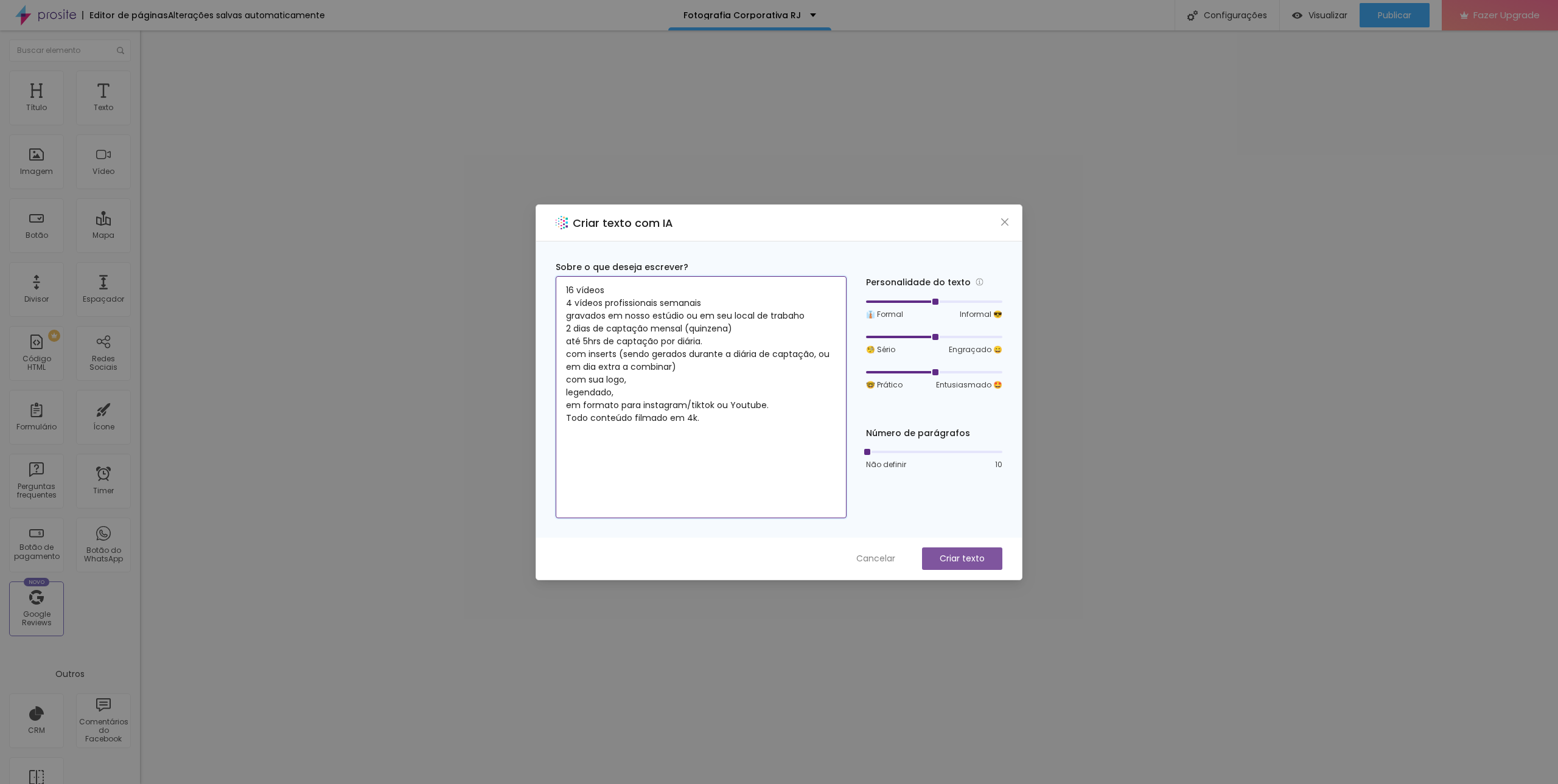
type textarea "16 vídeos 4 vídeos profissionais semanais gravados em nosso estúdio ou em seu l…"
click at [968, 561] on p "Criar texto" at bounding box center [963, 558] width 45 height 13
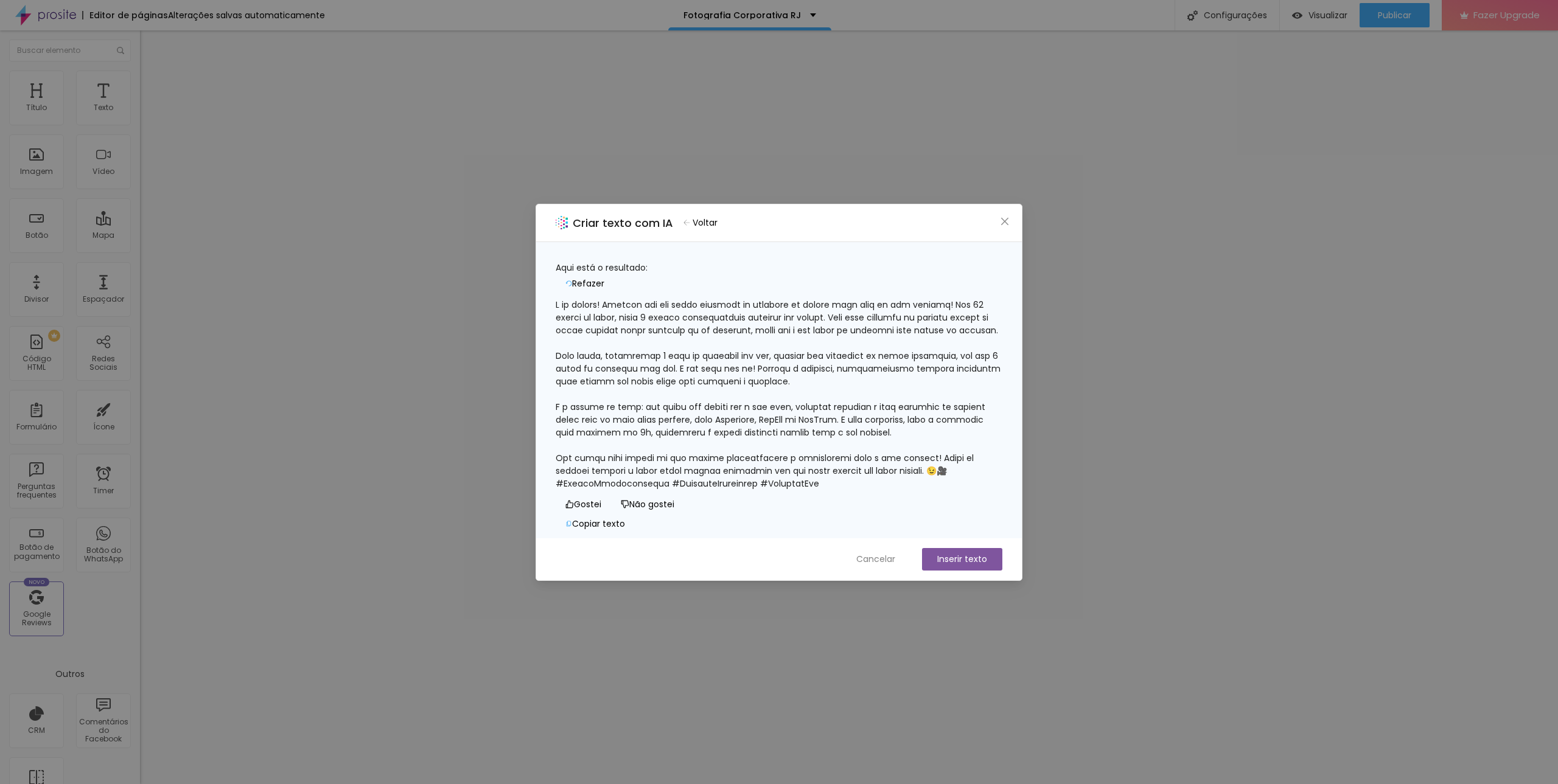
scroll to position [37, 0]
click at [883, 556] on span "Cancelar" at bounding box center [876, 559] width 39 height 13
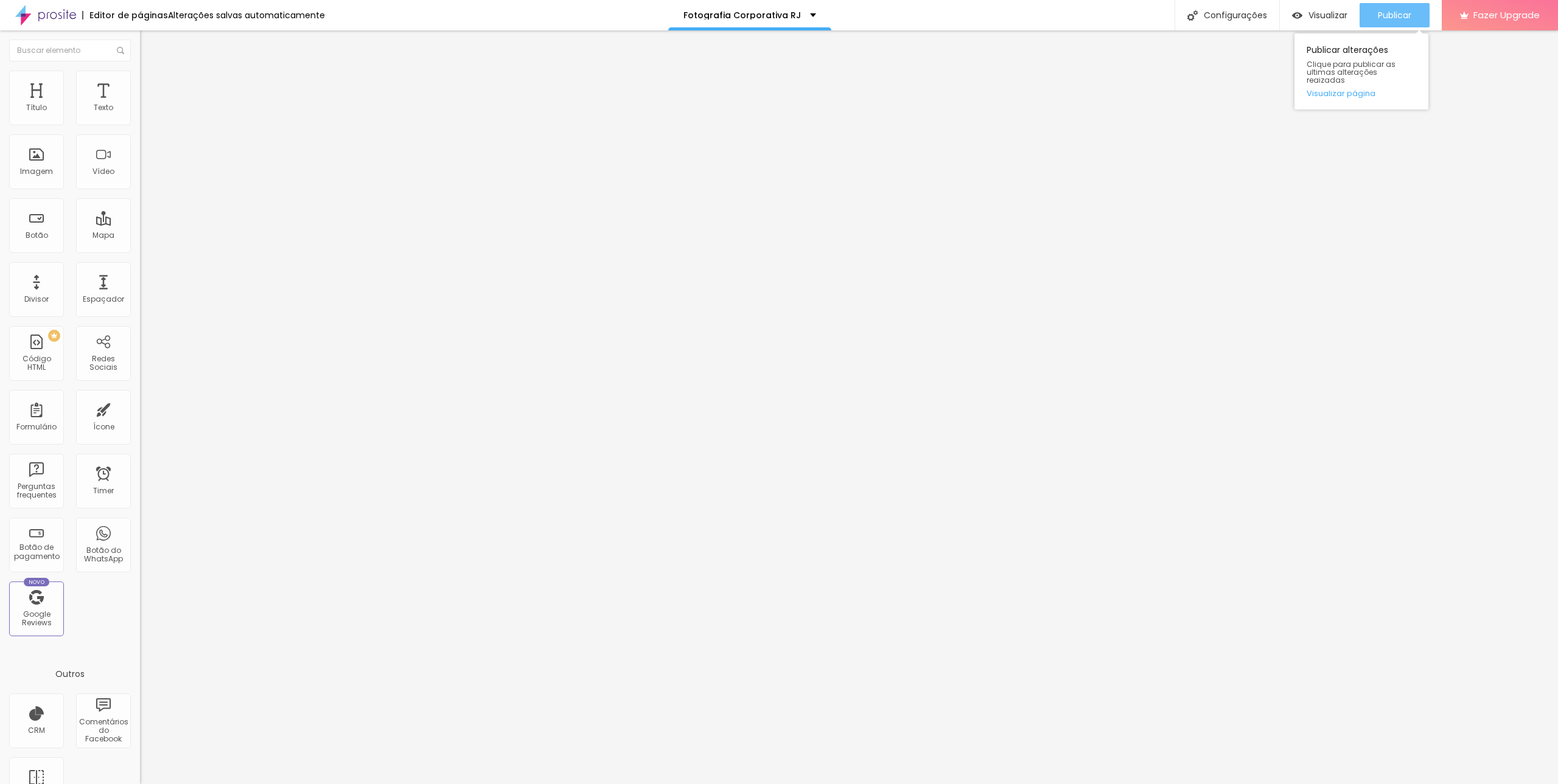
click at [1391, 13] on span "Publicar" at bounding box center [1394, 16] width 33 height 10
click at [1391, 21] on span "Publicar" at bounding box center [1394, 16] width 33 height 10
click at [1325, 14] on span "Visualizar" at bounding box center [1317, 16] width 39 height 10
